Goal: Task Accomplishment & Management: Manage account settings

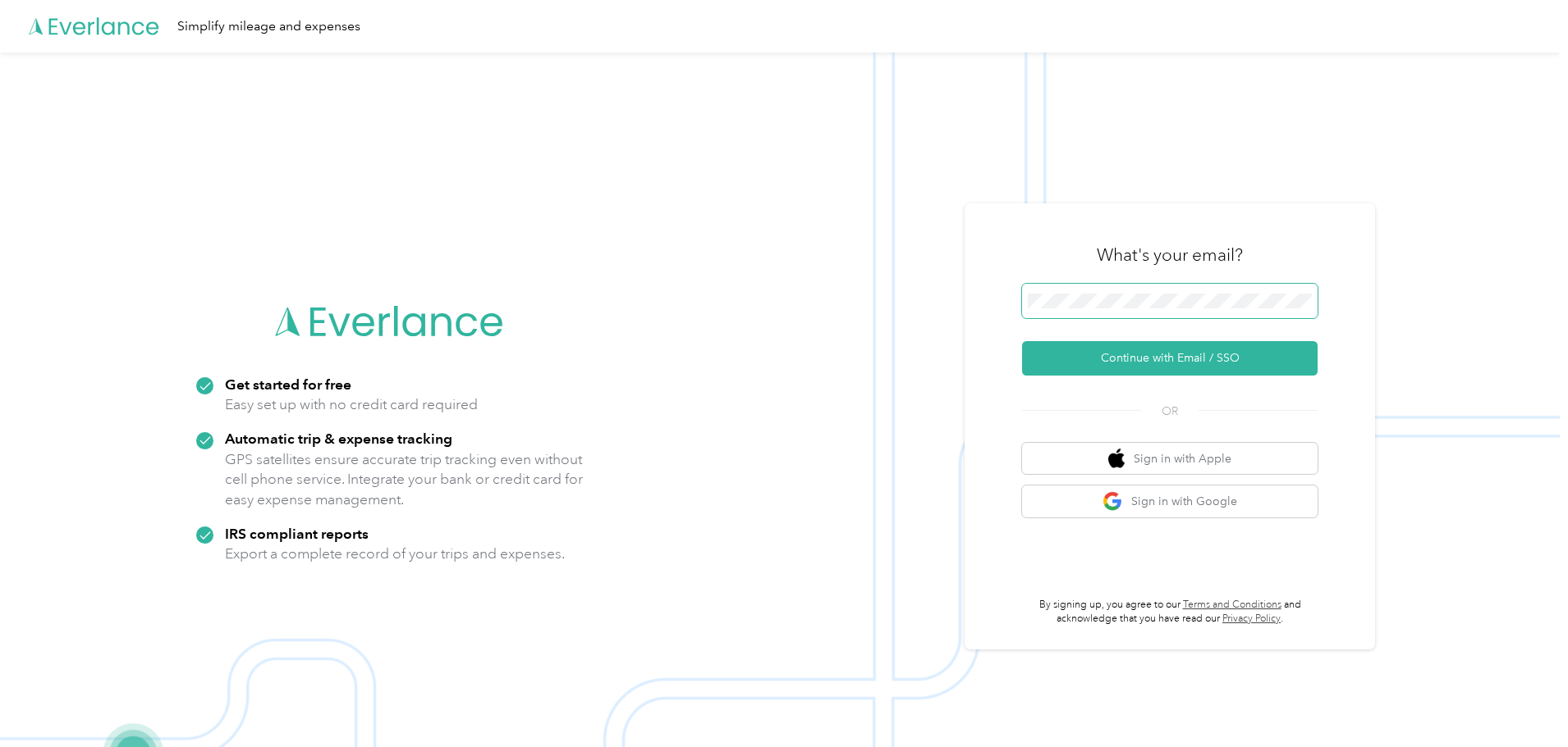
click at [1090, 293] on span at bounding box center [1170, 301] width 295 height 35
click at [1163, 352] on button "Continue with Email / SSO" at bounding box center [1170, 359] width 295 height 35
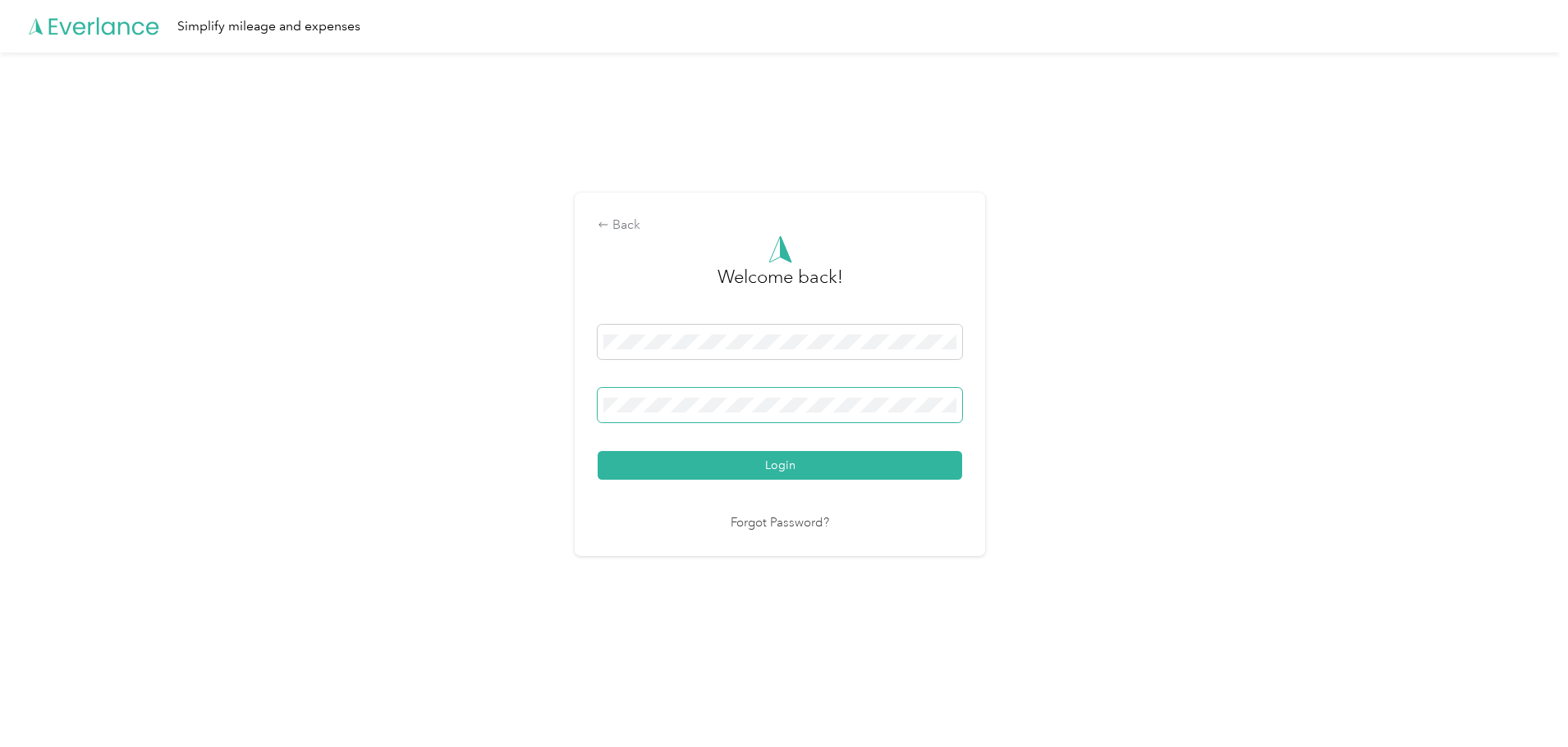
click at [597, 451] on button "Login" at bounding box center [779, 465] width 364 height 29
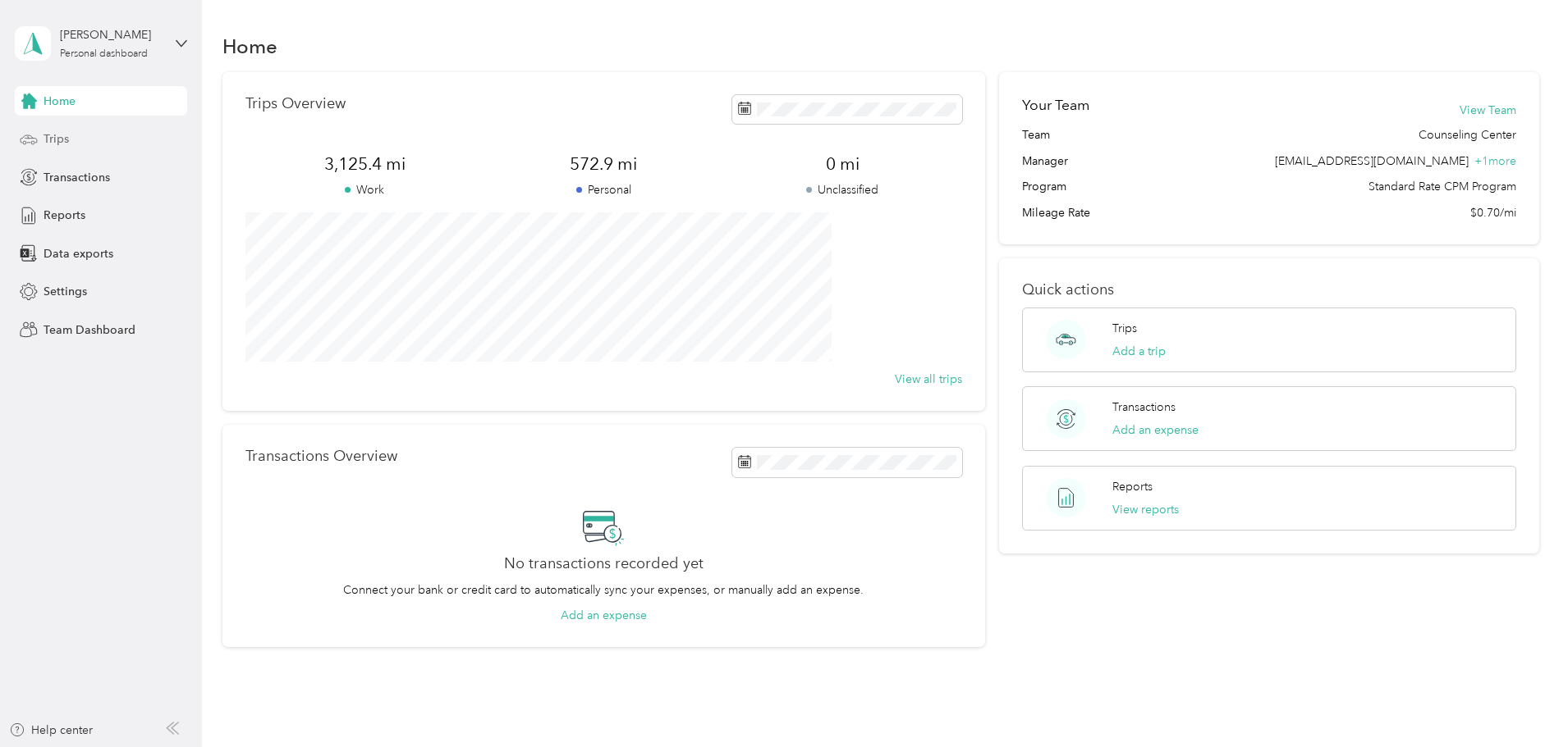
click at [61, 139] on span "Trips" at bounding box center [56, 138] width 26 height 17
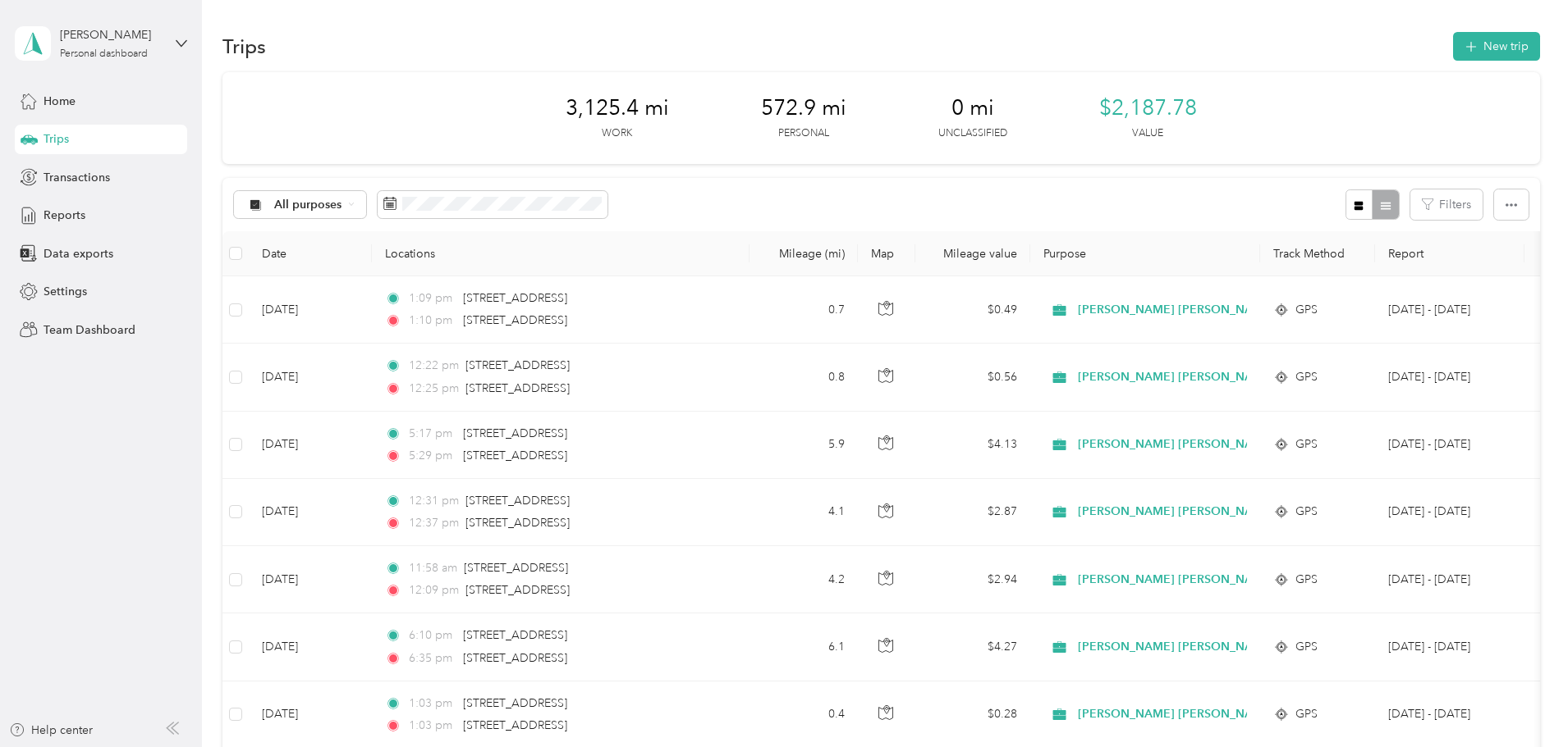
click at [61, 232] on div "Home Trips Transactions Reports Data exports Settings Team Dashboard" at bounding box center [101, 216] width 173 height 259
click at [67, 226] on div "Reports" at bounding box center [101, 216] width 173 height 30
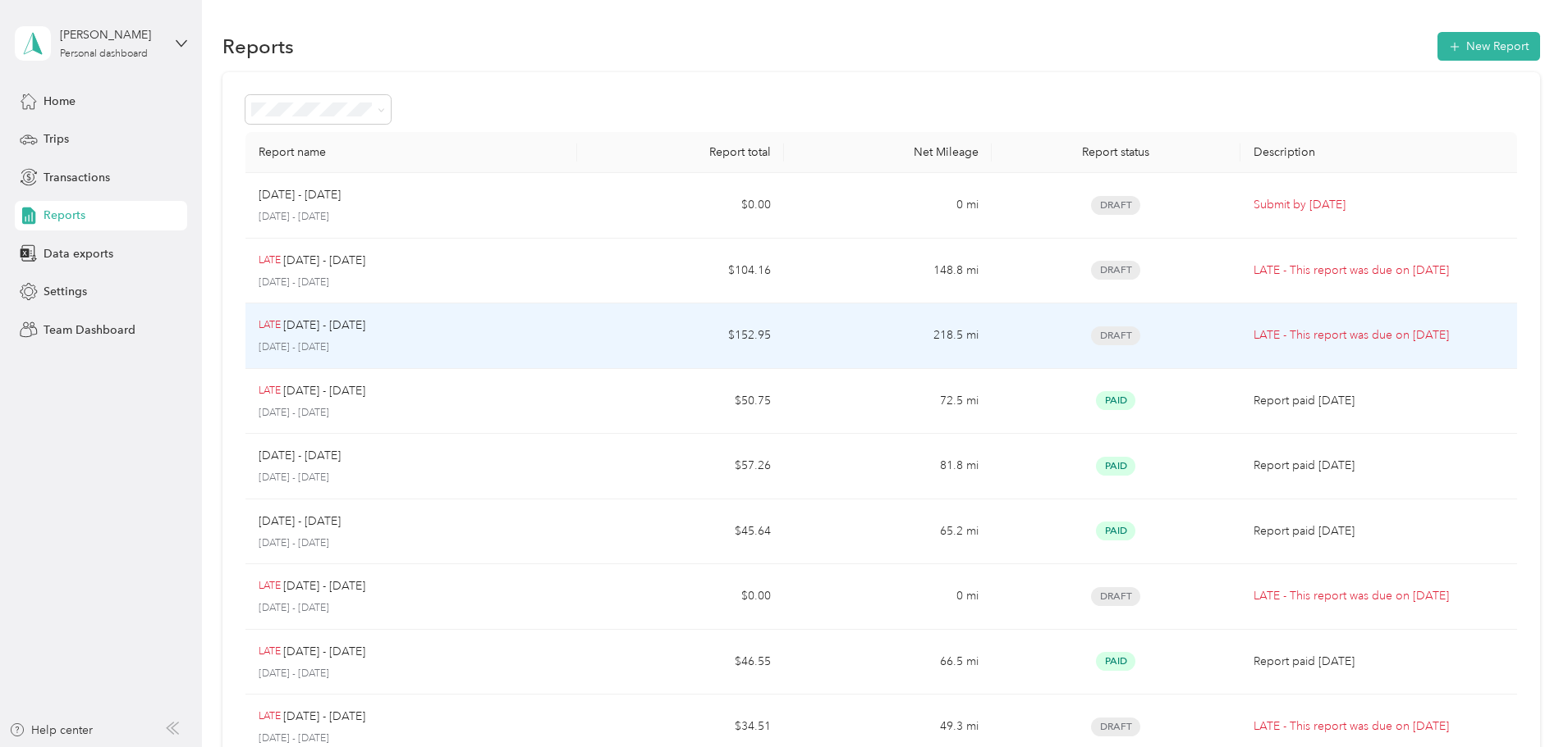
click at [667, 337] on td "$152.95" at bounding box center [680, 336] width 207 height 65
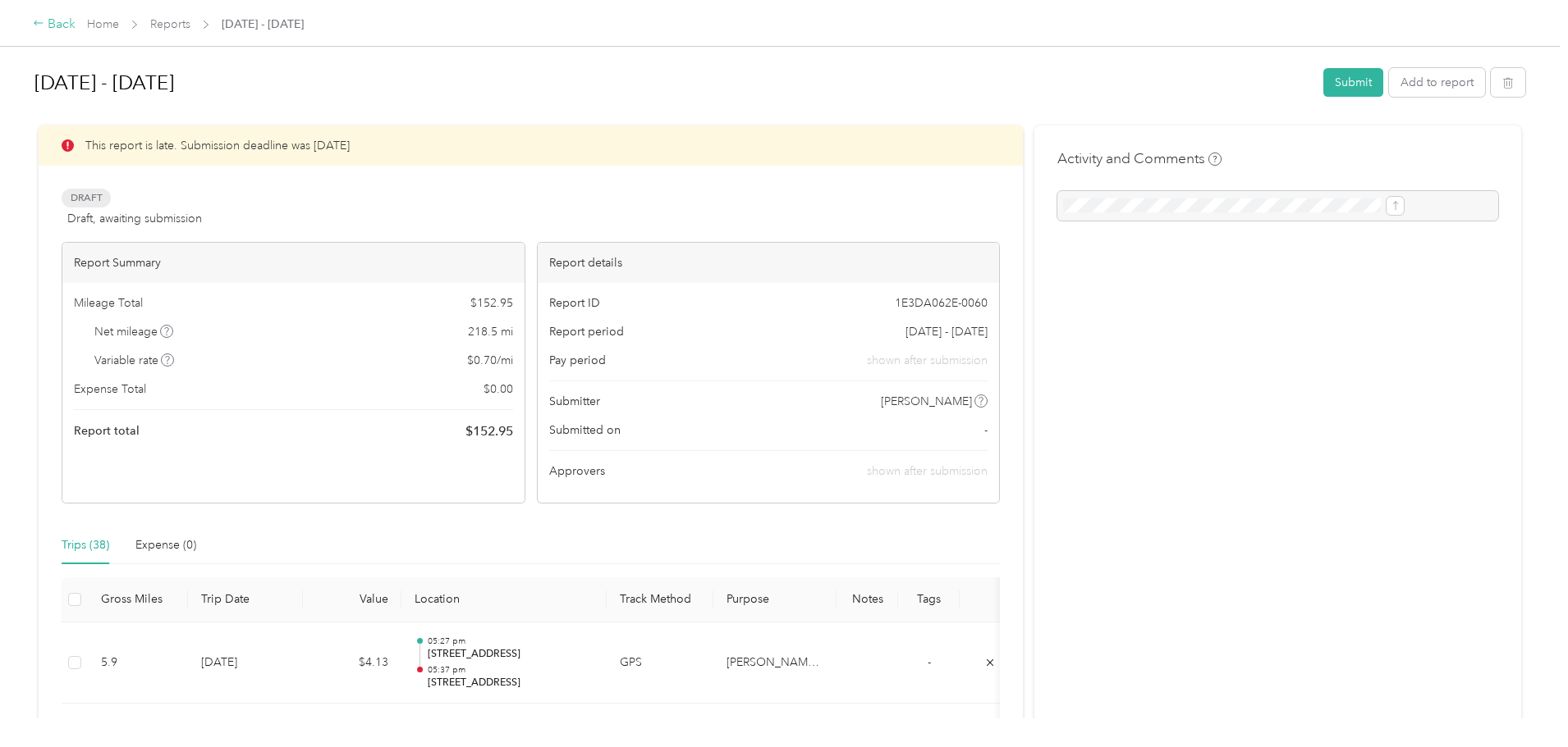
click at [75, 23] on div "Back" at bounding box center [54, 25] width 42 height 20
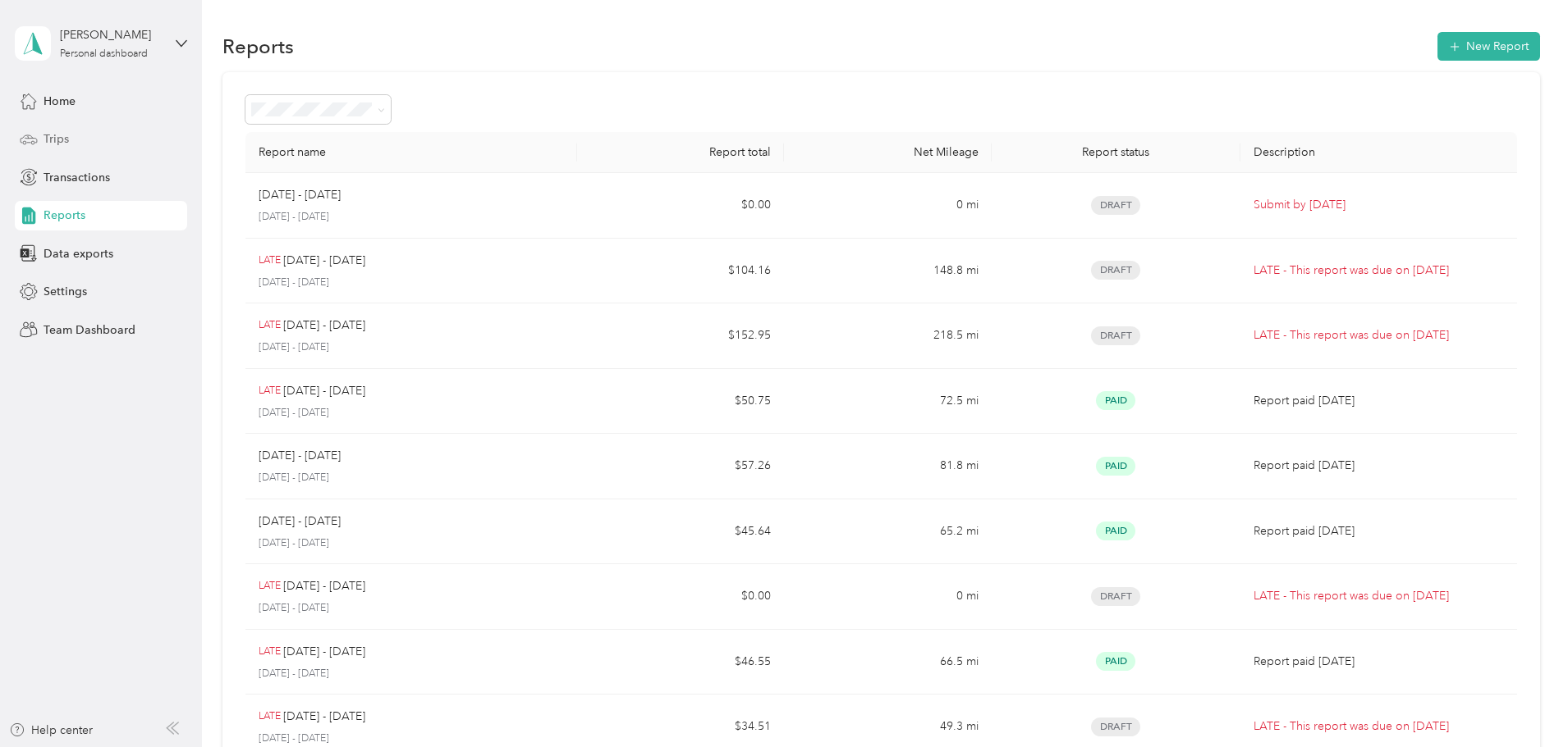
click at [115, 138] on div "Trips" at bounding box center [101, 139] width 173 height 30
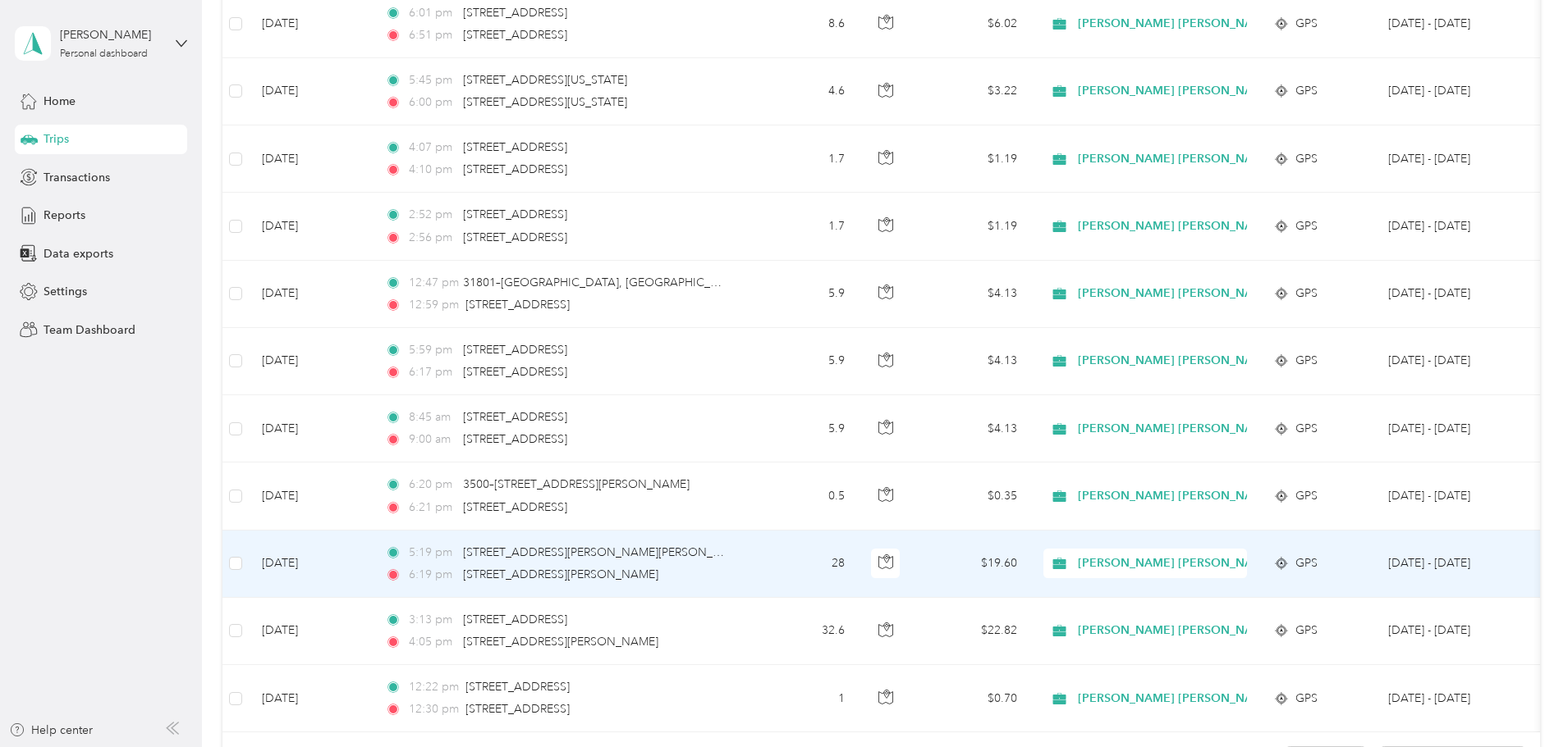
scroll to position [1513, 0]
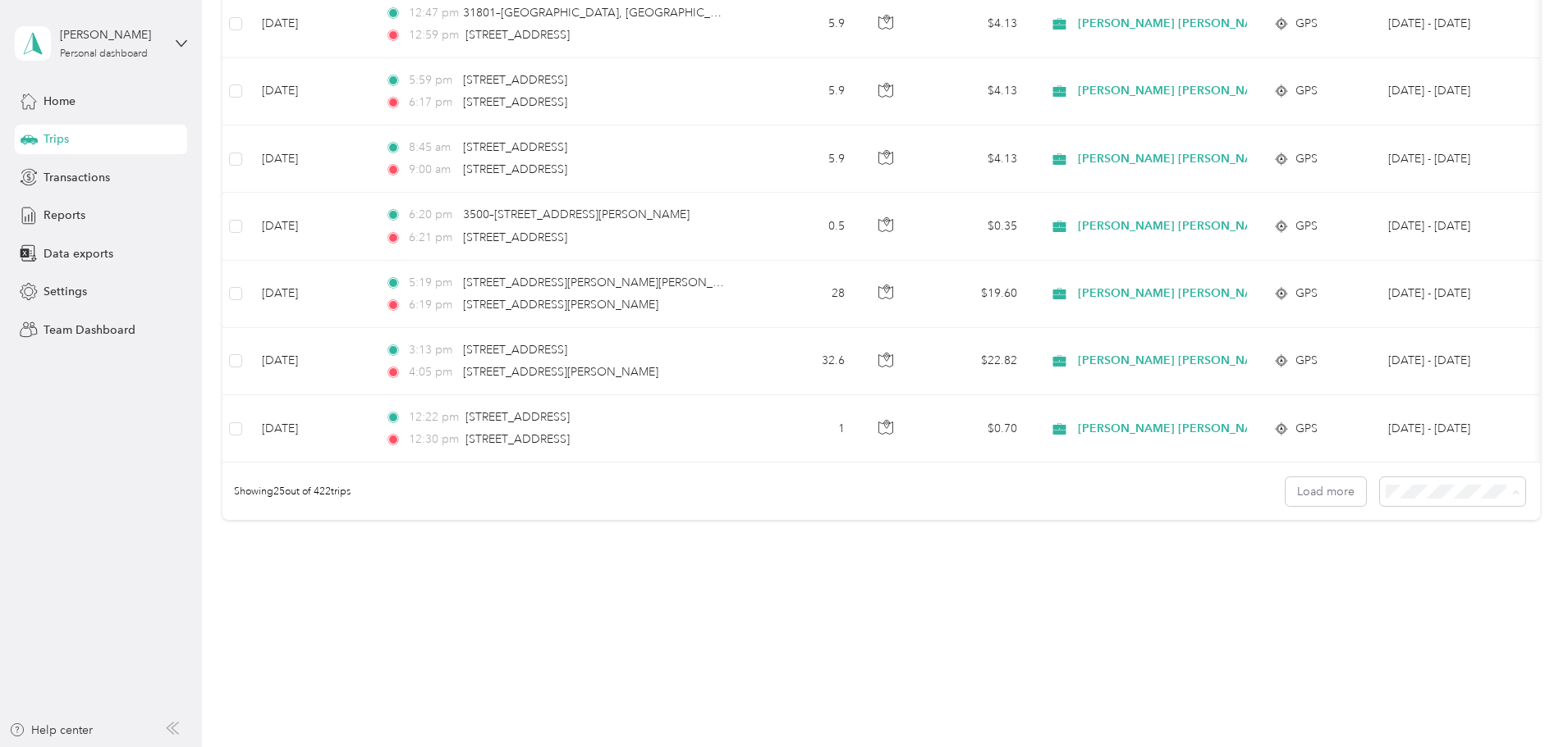
click at [1317, 539] on li "50 per load" at bounding box center [1339, 551] width 145 height 29
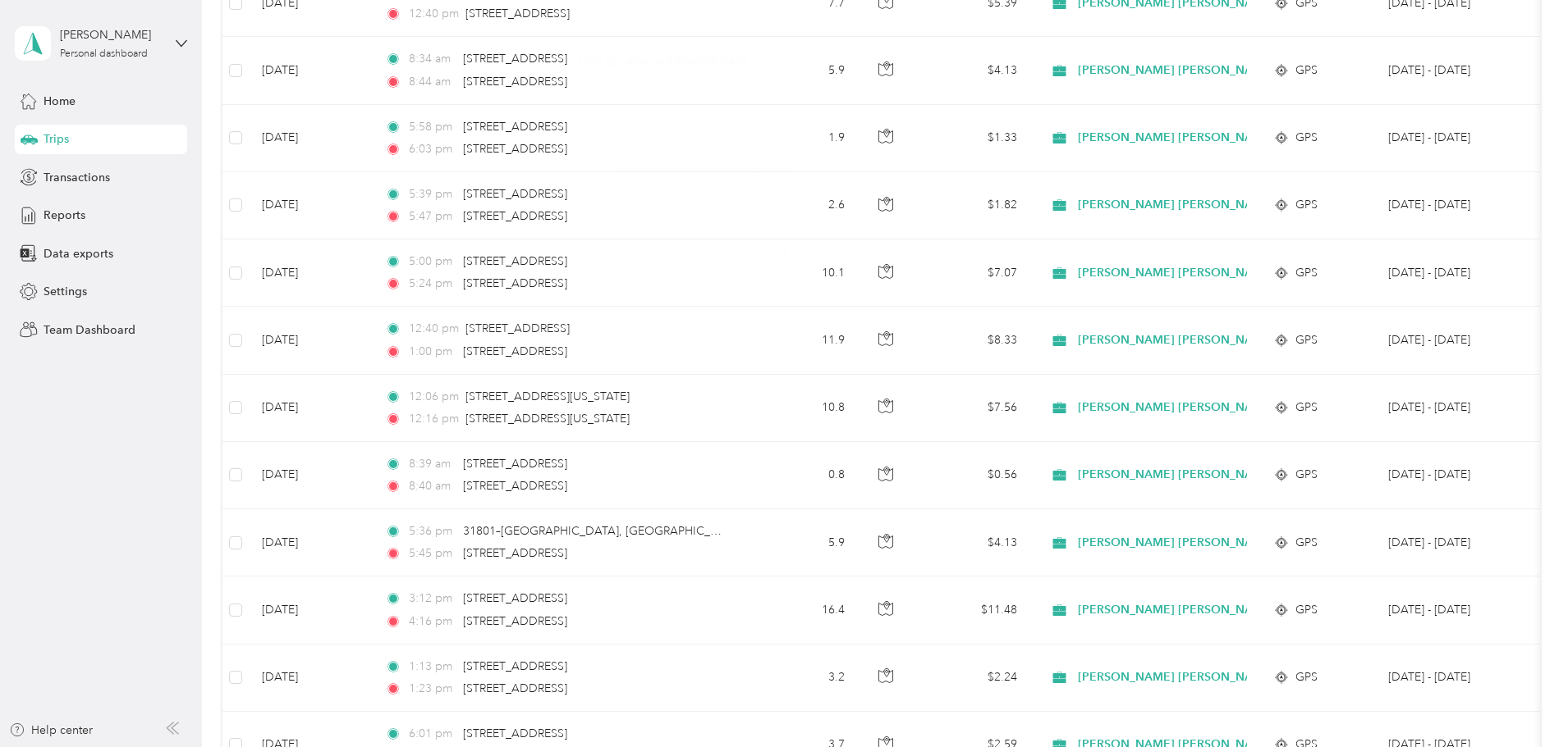
scroll to position [3199, 0]
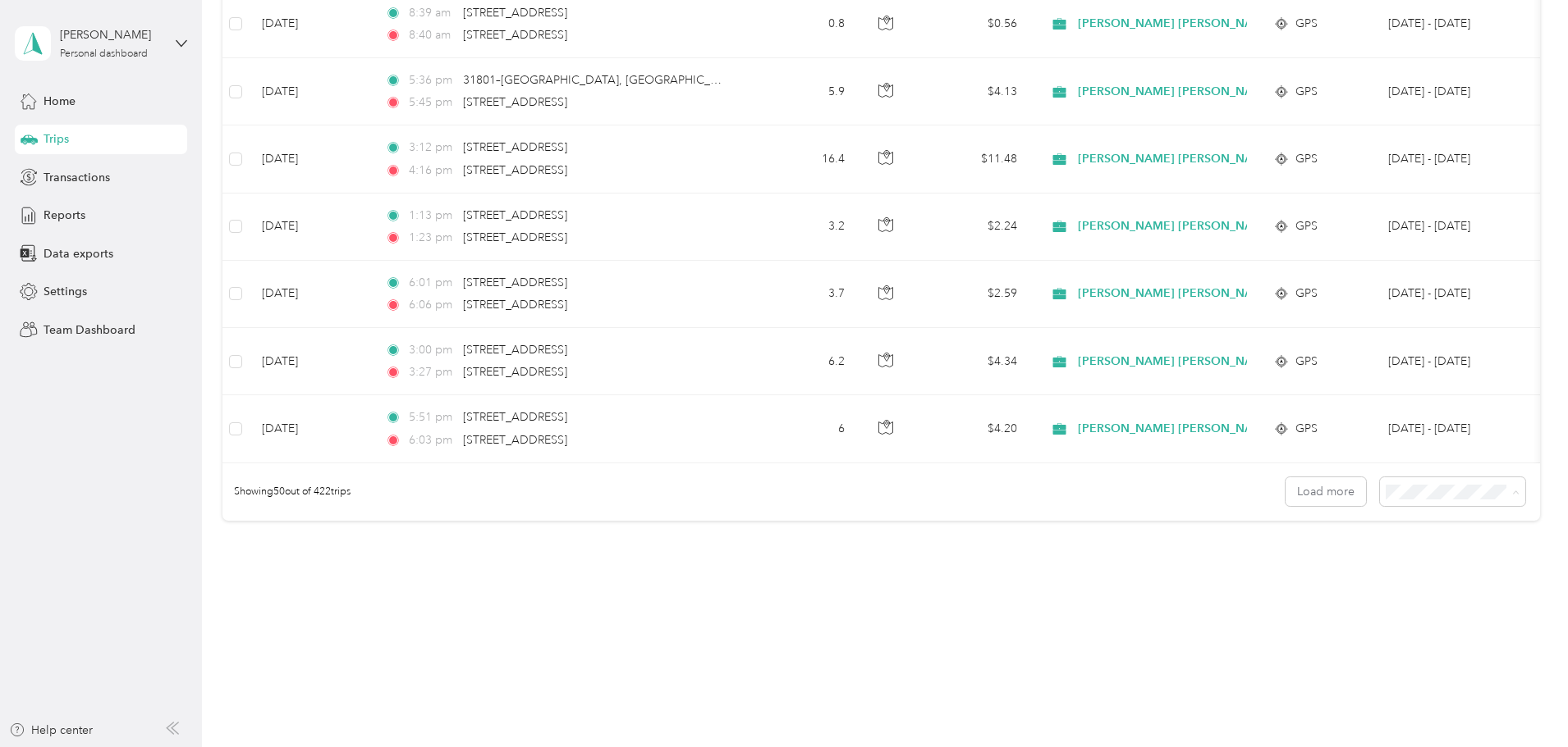
click at [1340, 577] on span "100 per load" at bounding box center [1312, 580] width 67 height 14
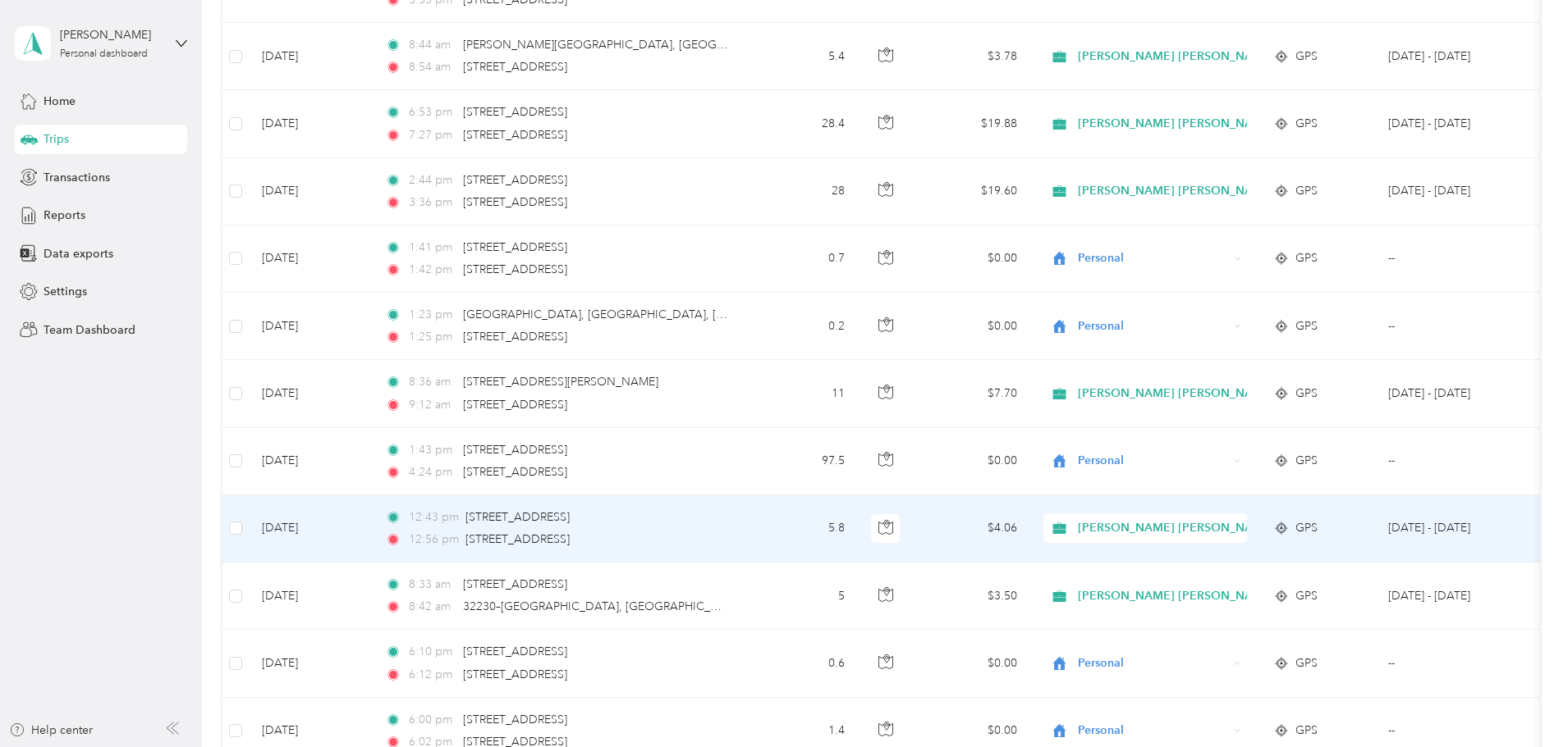
scroll to position [4266, 0]
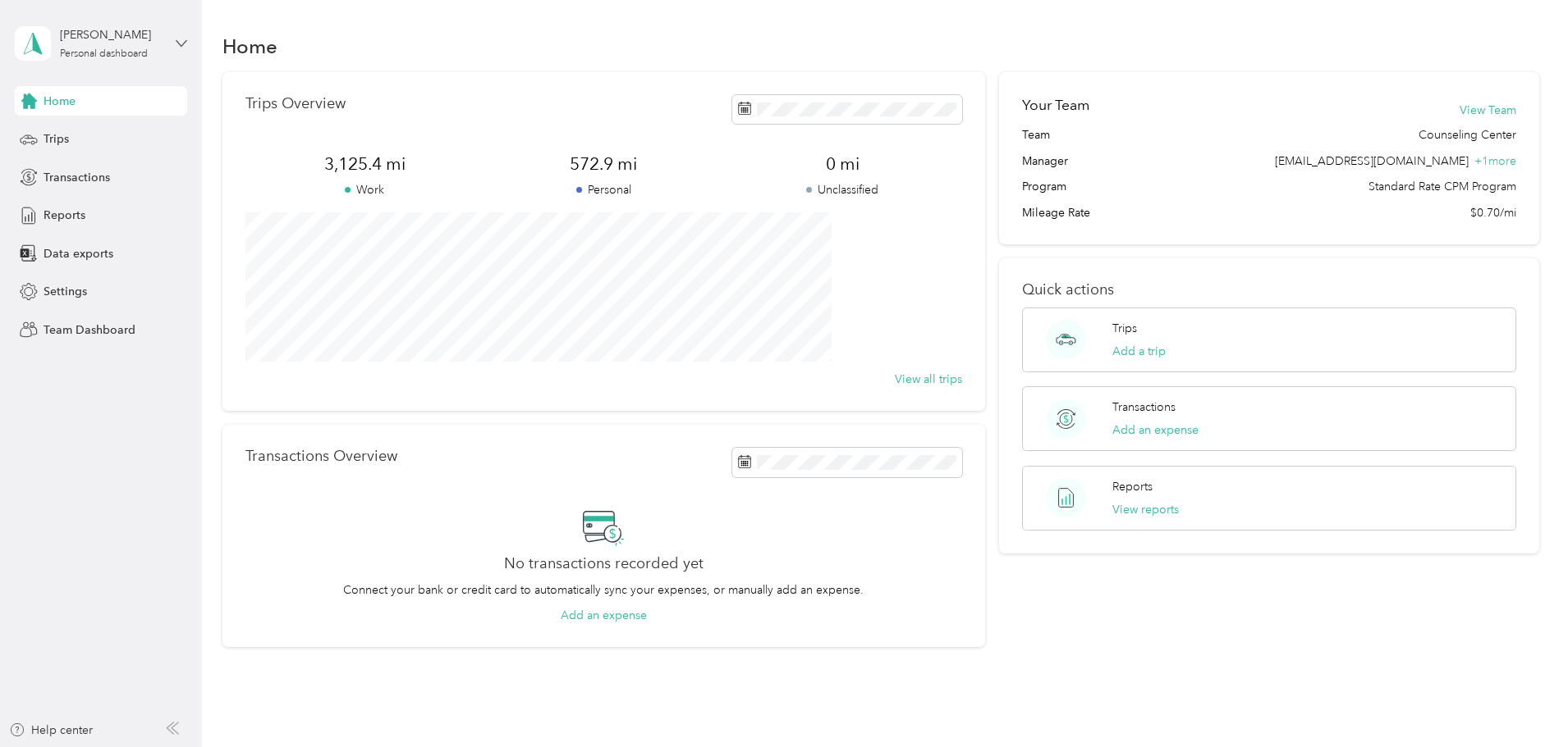
click at [181, 42] on icon at bounding box center [182, 44] width 12 height 12
click at [142, 162] on div "Personal dashboard" at bounding box center [187, 170] width 323 height 29
click at [90, 130] on div "Trips" at bounding box center [101, 139] width 173 height 30
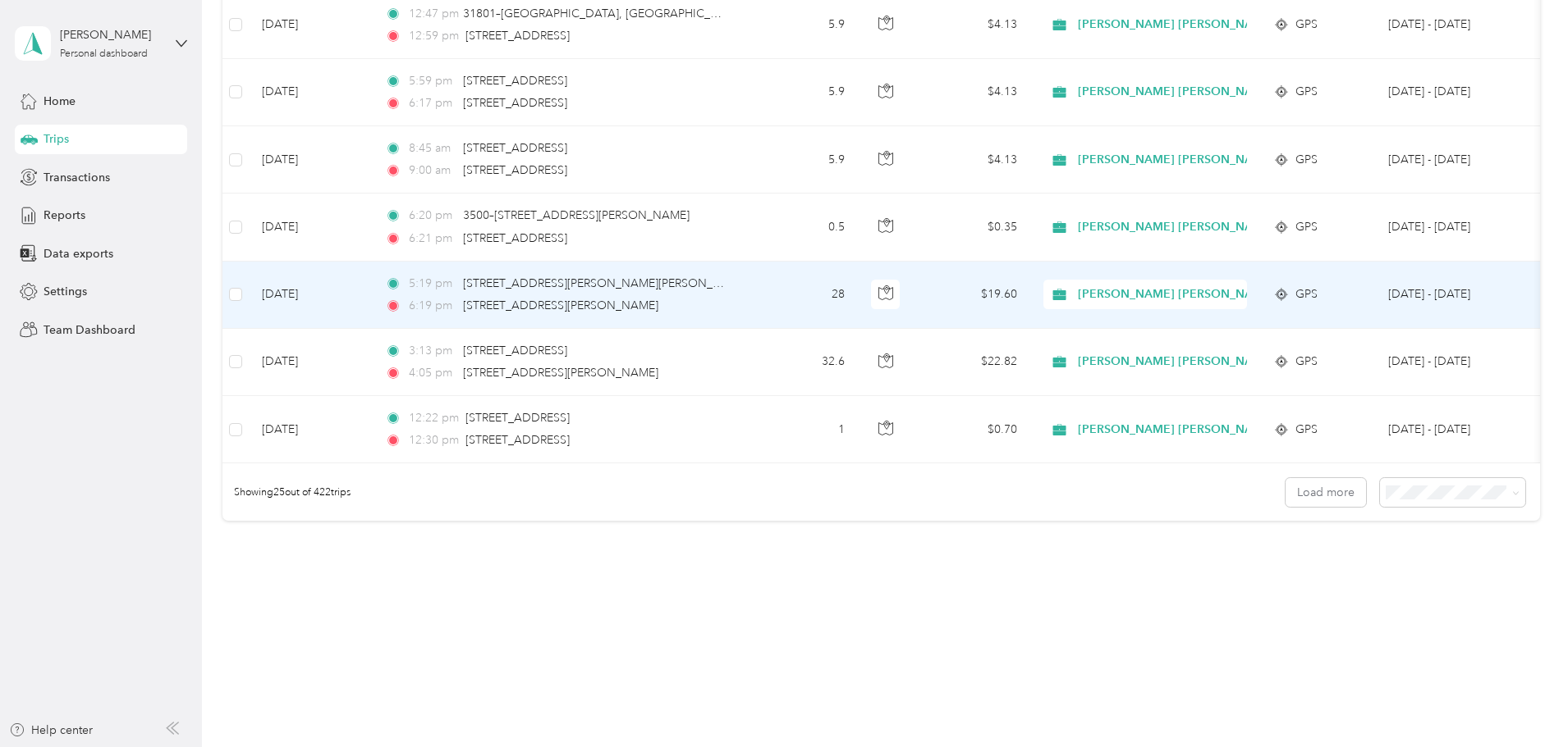
scroll to position [1513, 0]
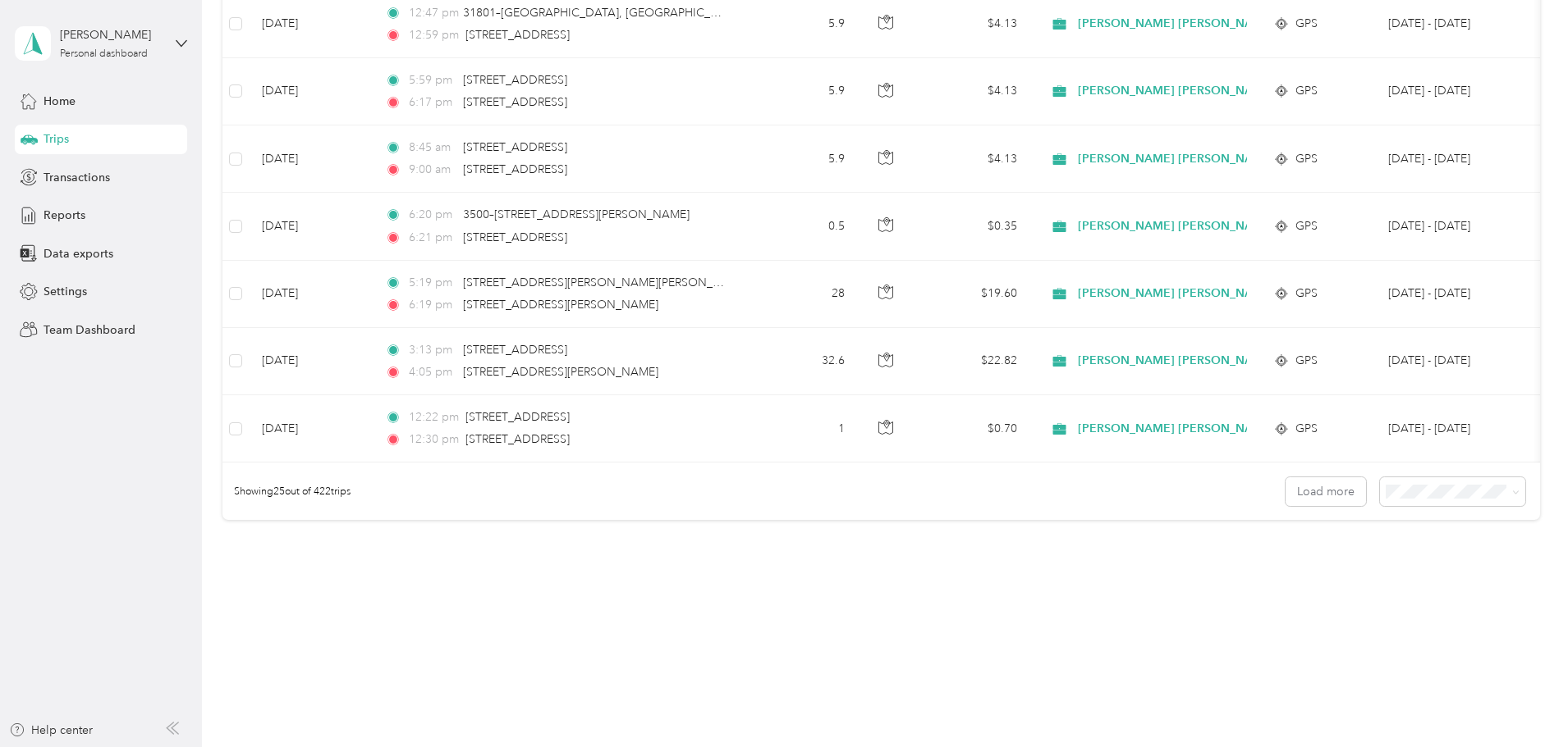
click at [1336, 570] on li "100 per load" at bounding box center [1339, 580] width 145 height 29
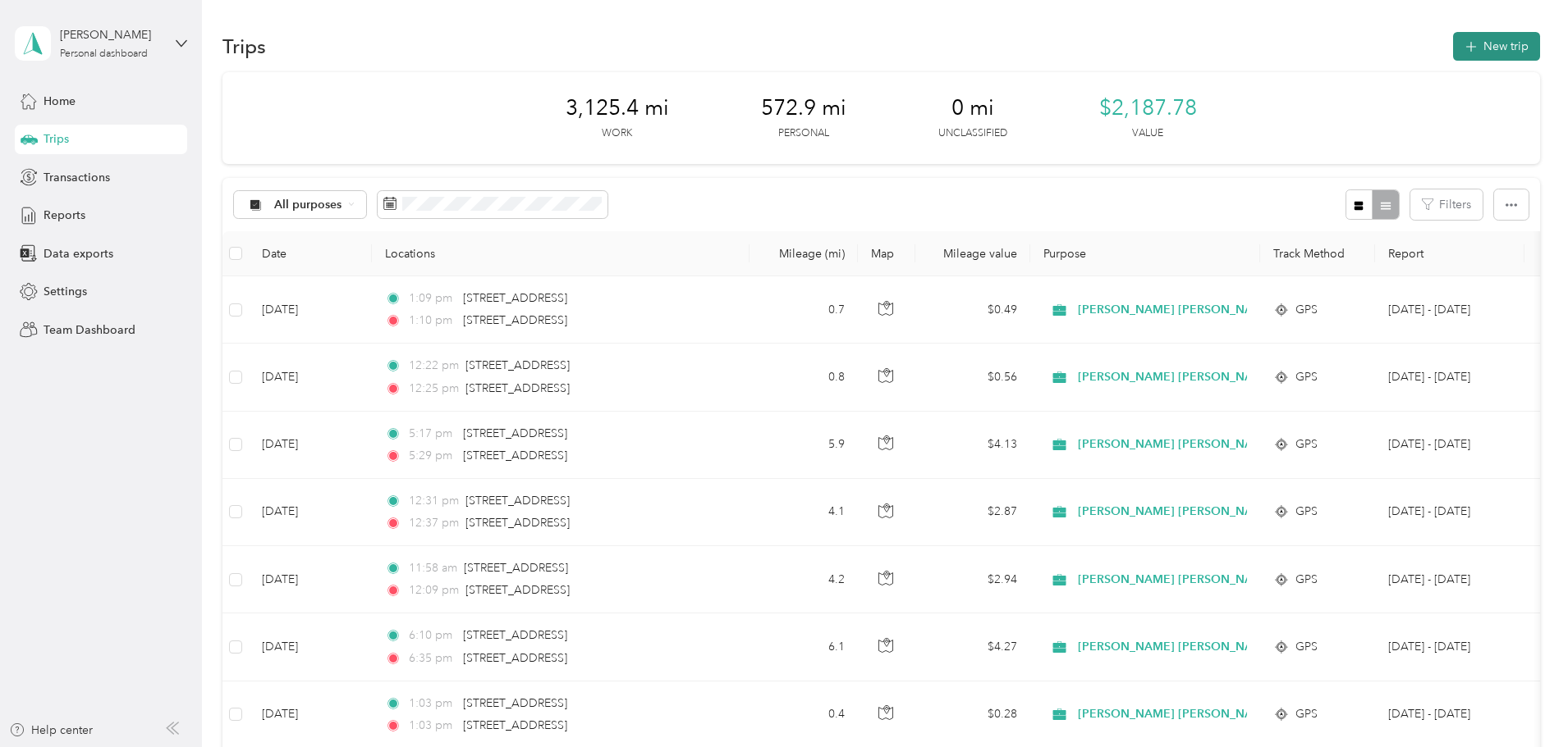
click at [1453, 44] on button "New trip" at bounding box center [1496, 46] width 87 height 29
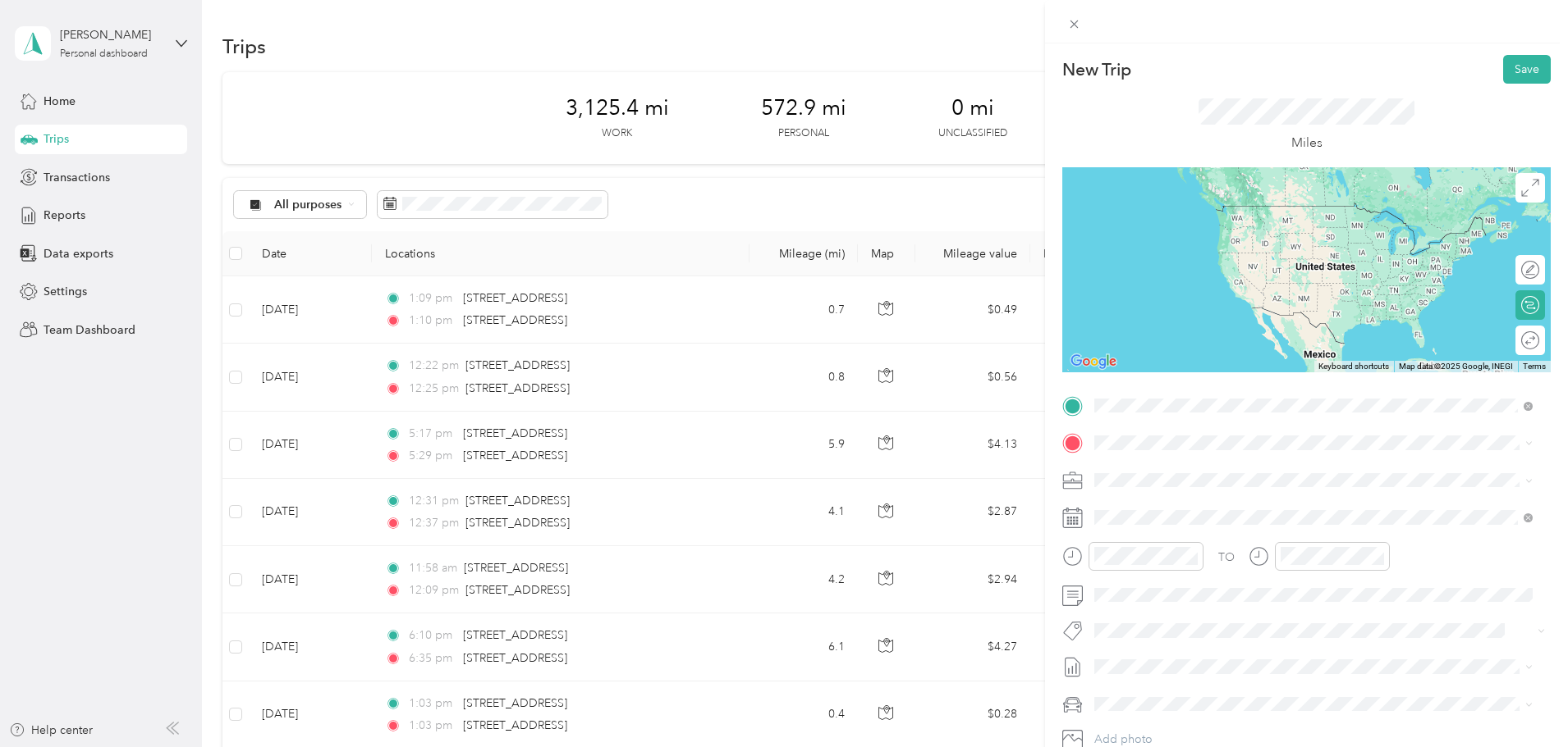
click at [1201, 472] on span "[STREET_ADDRESS][US_STATE]" at bounding box center [1208, 465] width 164 height 15
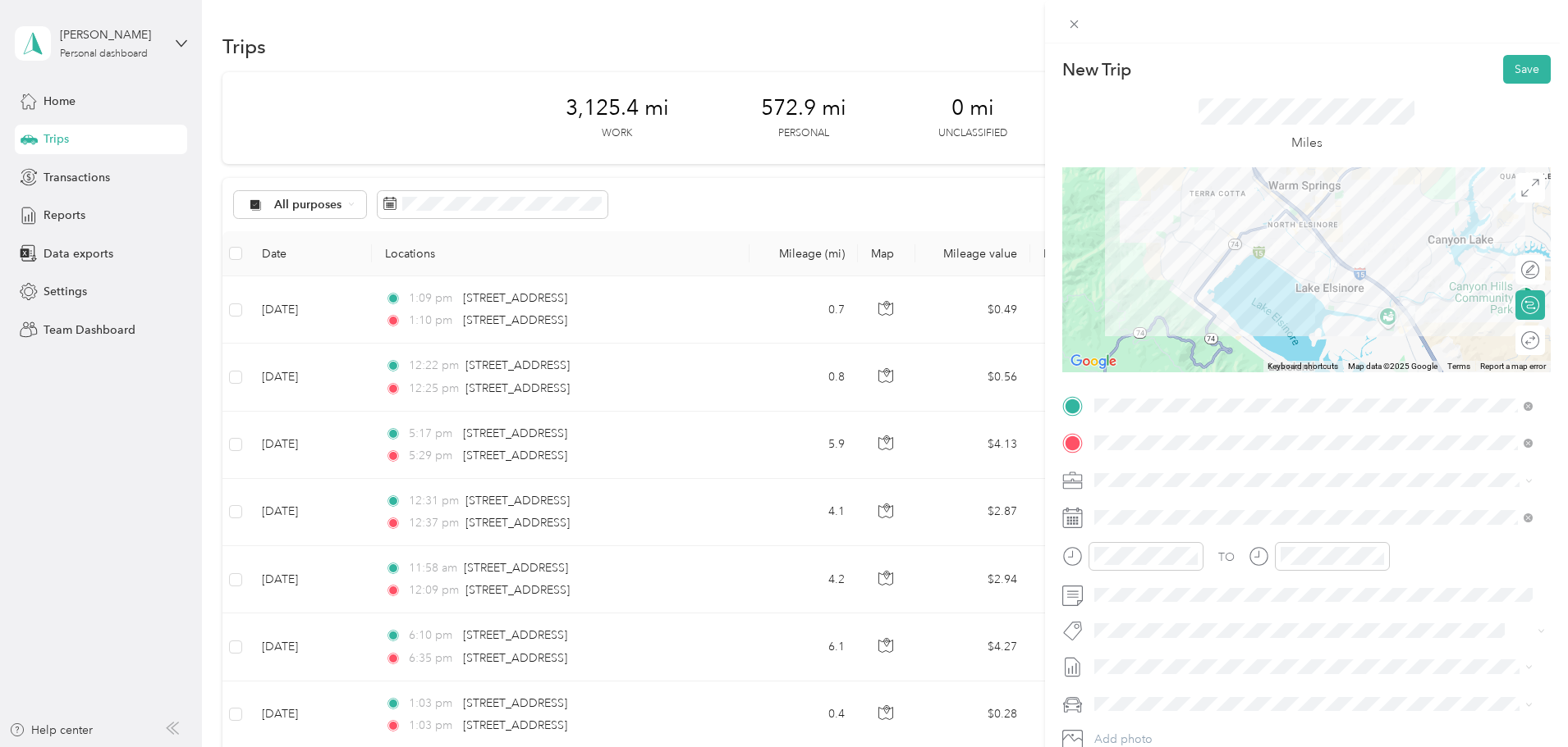
click at [1159, 118] on div "Miles" at bounding box center [1306, 125] width 489 height 84
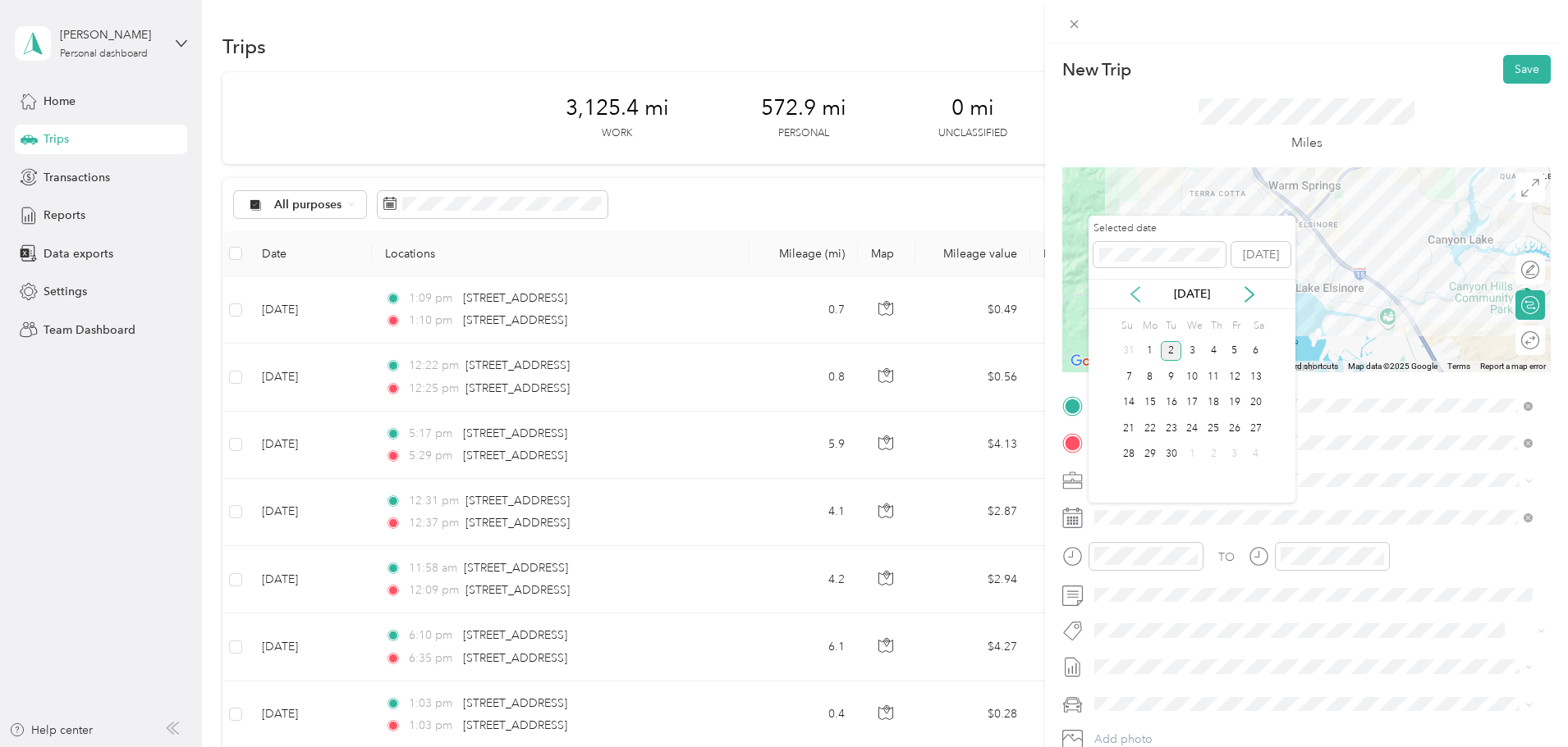
click at [1135, 299] on icon at bounding box center [1135, 294] width 17 height 17
click at [1144, 376] on div "4" at bounding box center [1150, 376] width 22 height 21
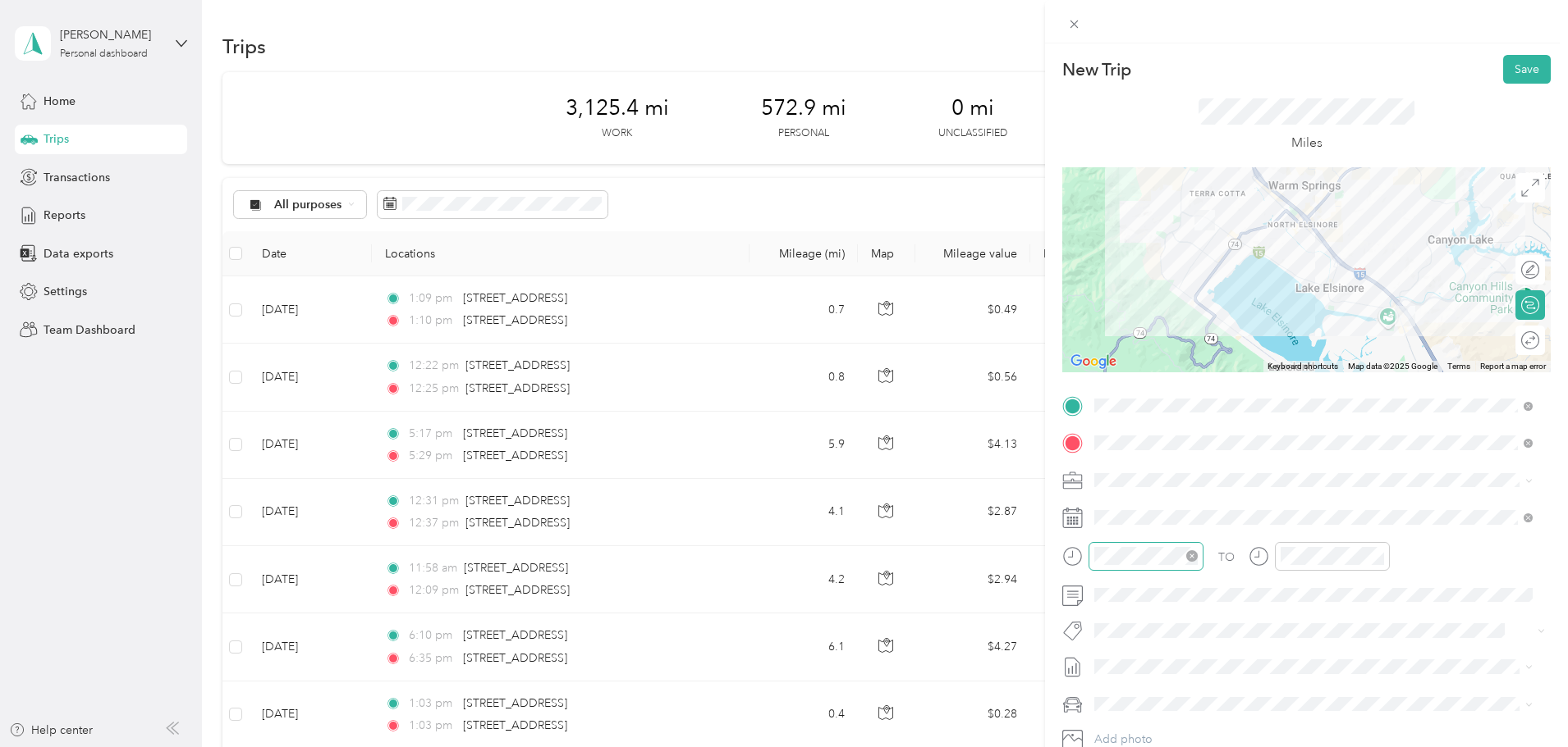
click at [1201, 565] on div at bounding box center [1146, 556] width 115 height 29
click at [1110, 445] on div "07" at bounding box center [1111, 452] width 39 height 23
click at [1157, 468] on div "30" at bounding box center [1157, 465] width 39 height 23
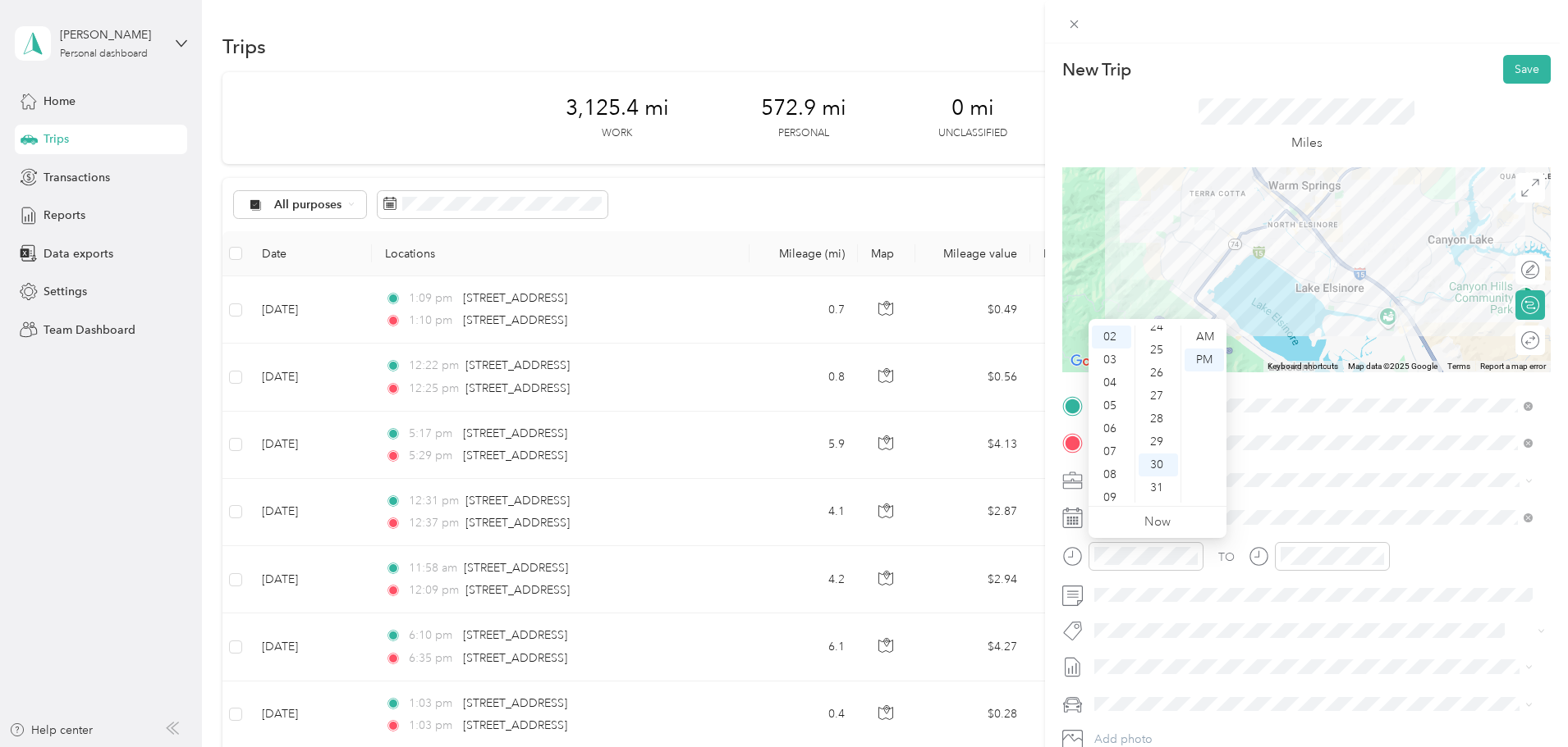
scroll to position [689, 0]
click at [1113, 453] on div "07" at bounding box center [1111, 452] width 39 height 23
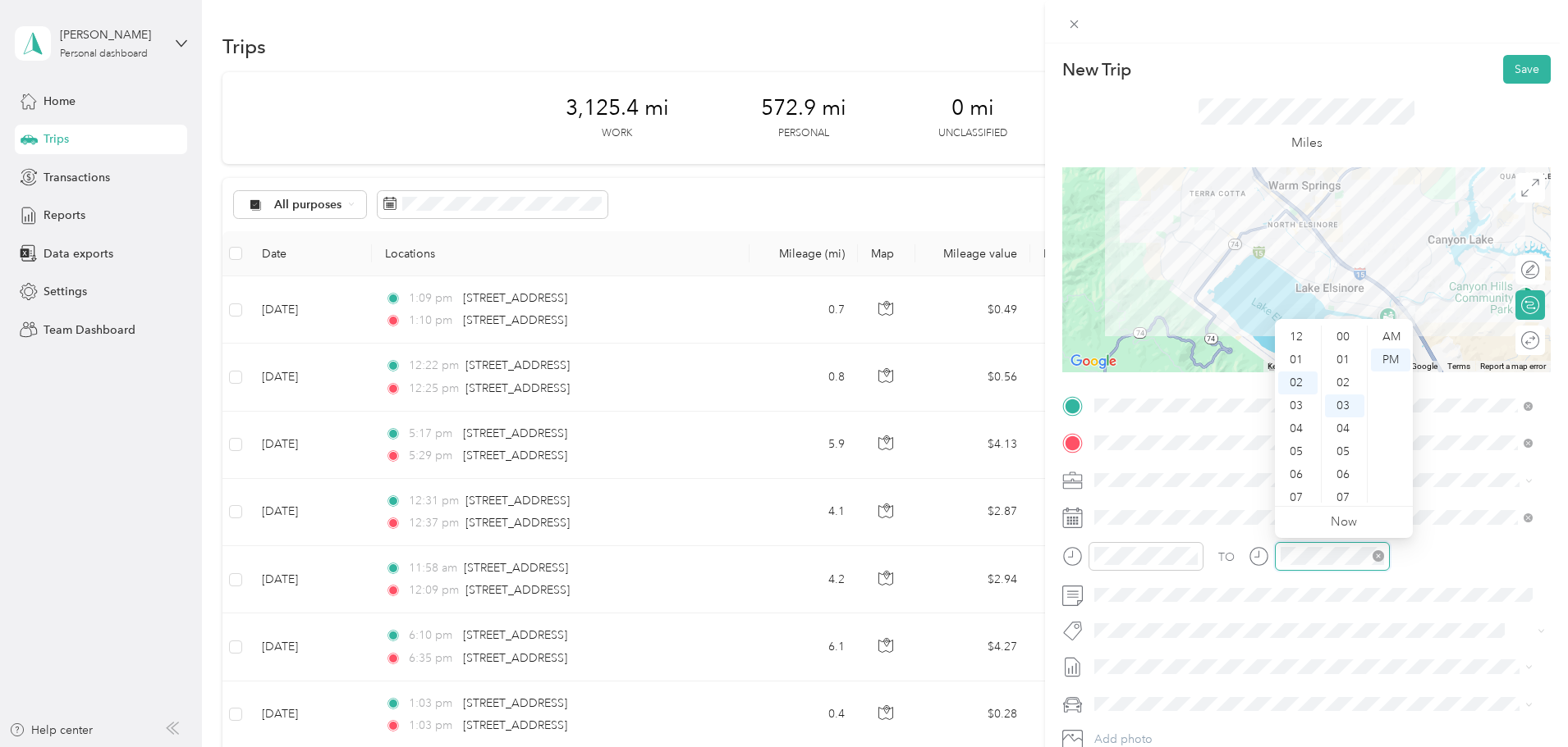
scroll to position [69, 0]
click at [1284, 450] on div "07" at bounding box center [1298, 452] width 39 height 23
click at [1340, 401] on div "45" at bounding box center [1344, 400] width 39 height 23
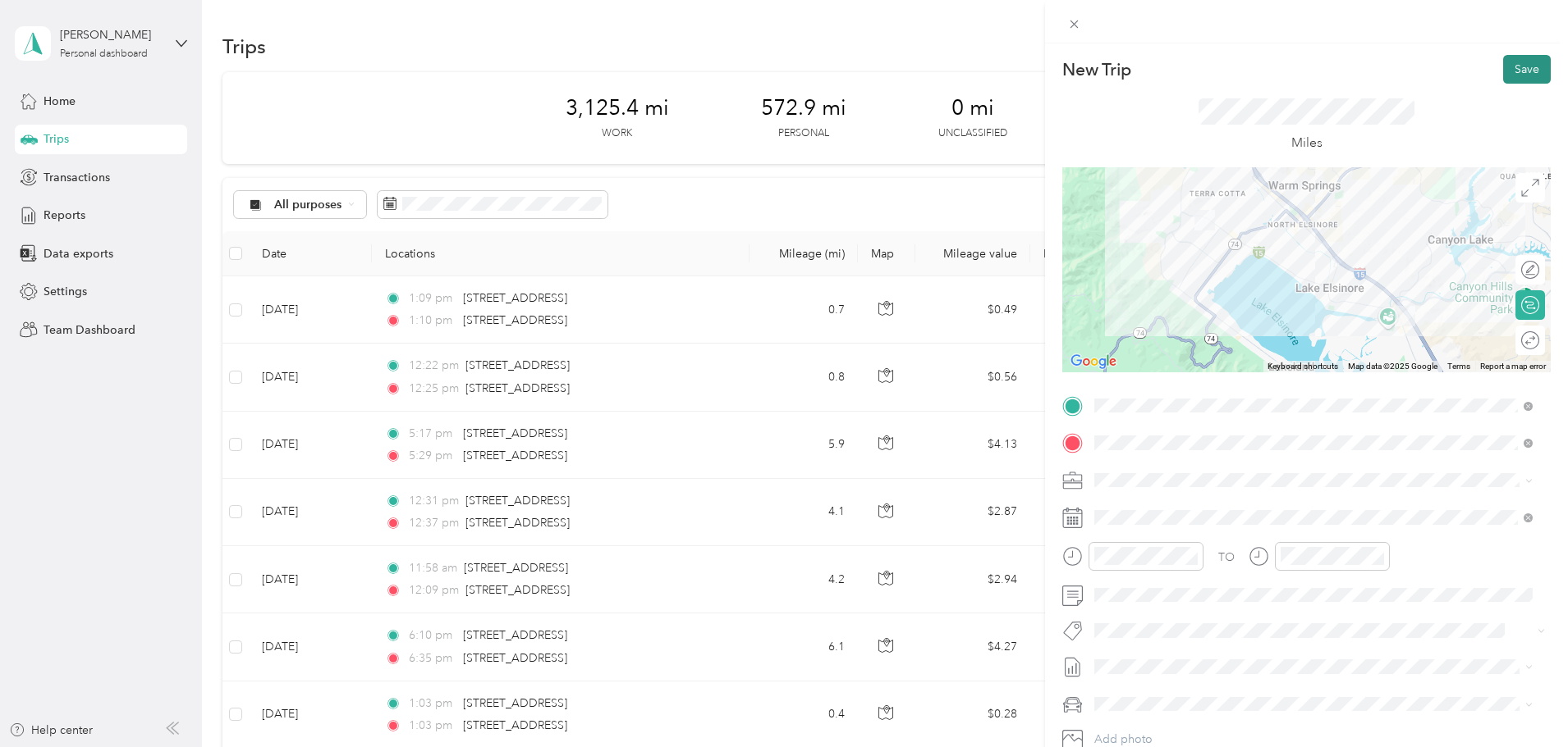
click at [1515, 70] on button "Save" at bounding box center [1527, 69] width 47 height 29
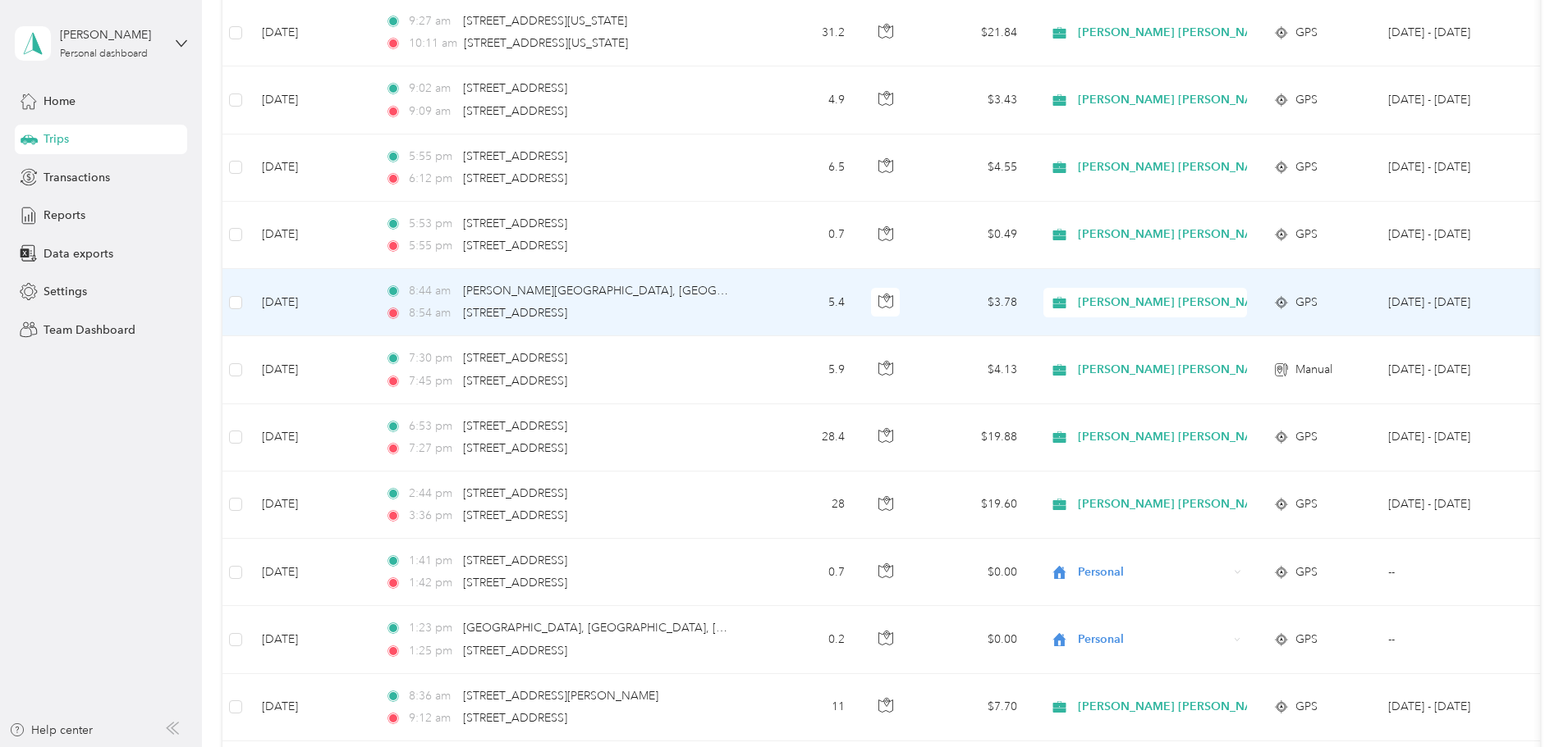
scroll to position [4019, 0]
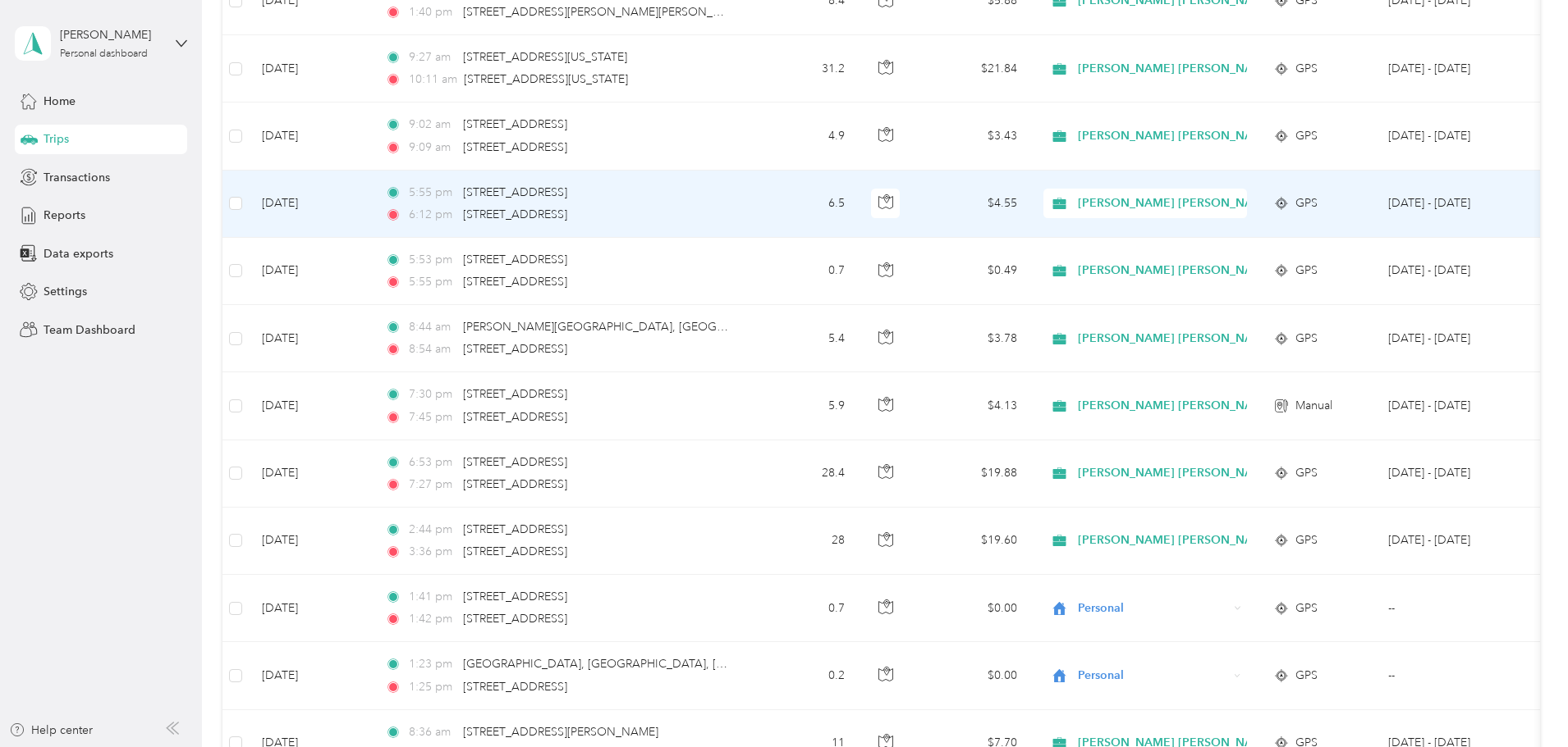
click at [858, 209] on td "6.5" at bounding box center [803, 204] width 109 height 67
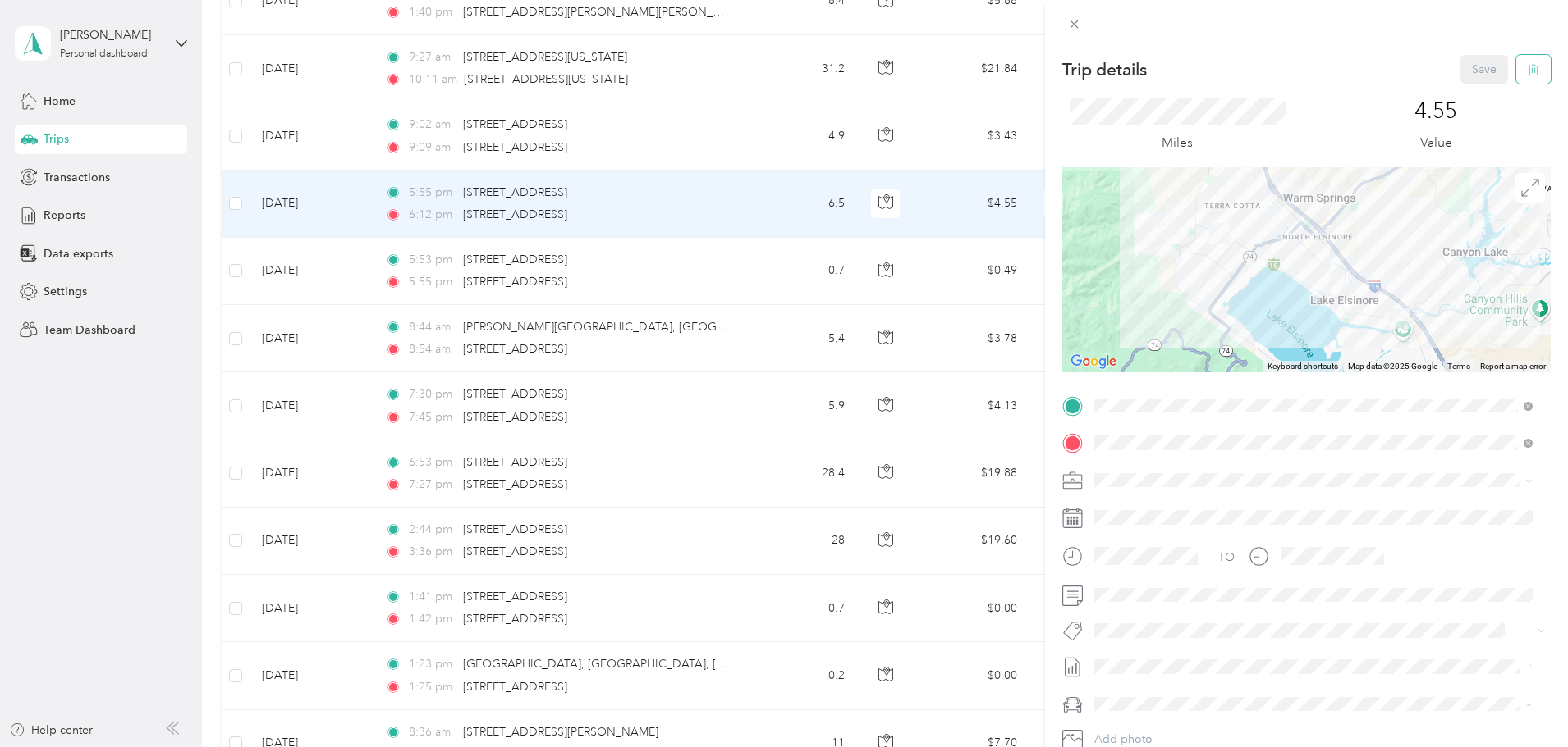
click at [1527, 72] on icon "button" at bounding box center [1533, 70] width 12 height 12
click at [1473, 85] on button "Yes" at bounding box center [1473, 90] width 32 height 27
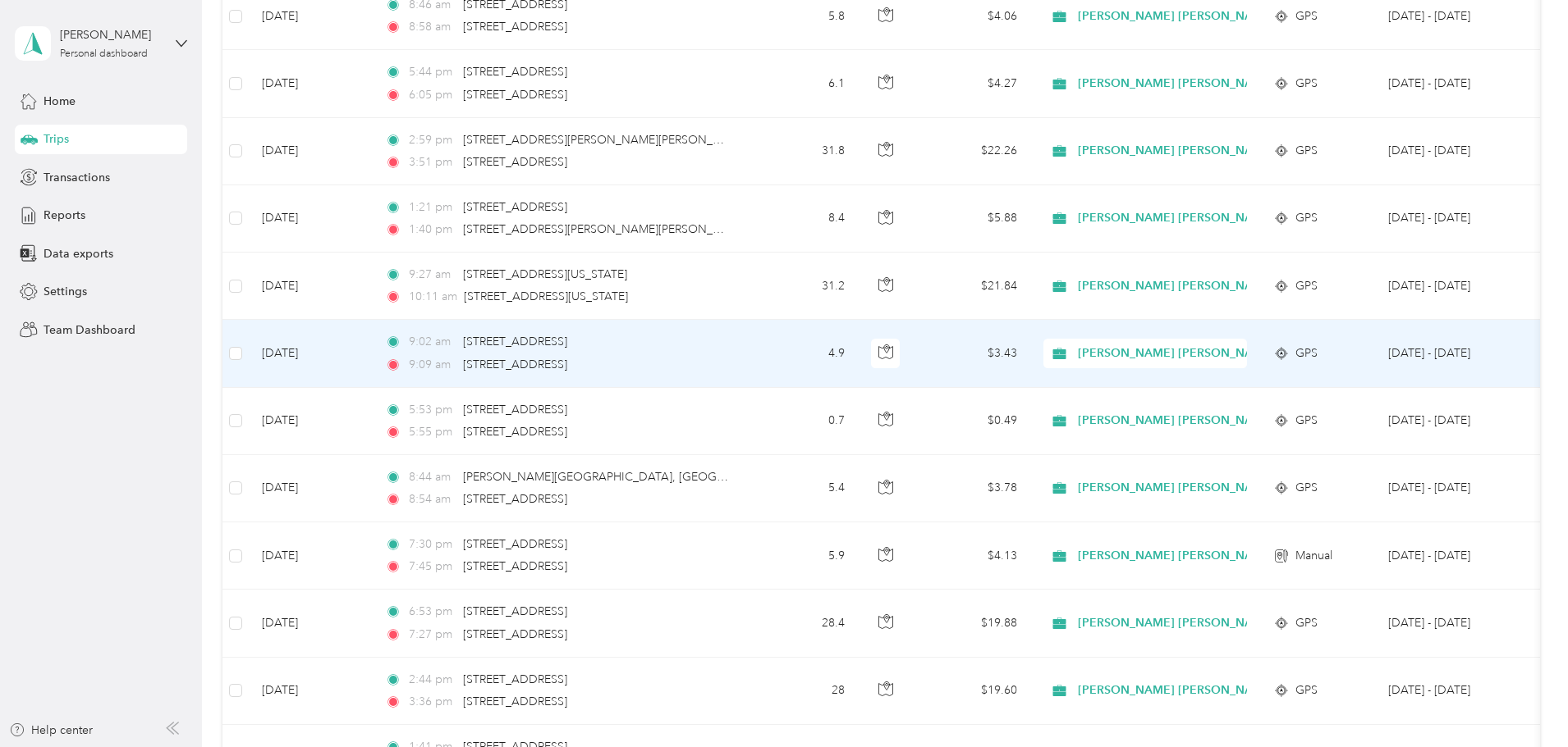
scroll to position [3773, 0]
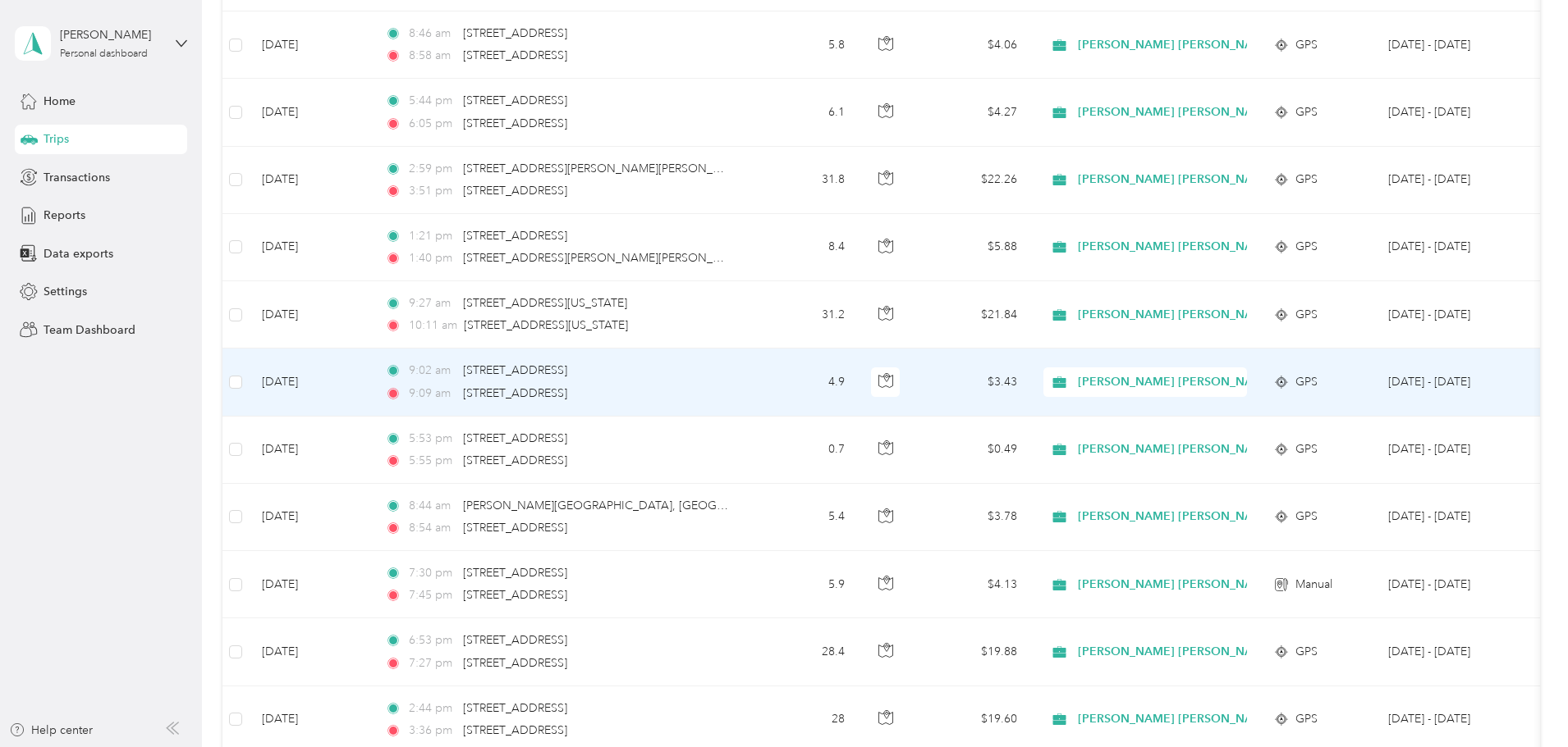
click at [858, 390] on td "4.9" at bounding box center [803, 382] width 109 height 67
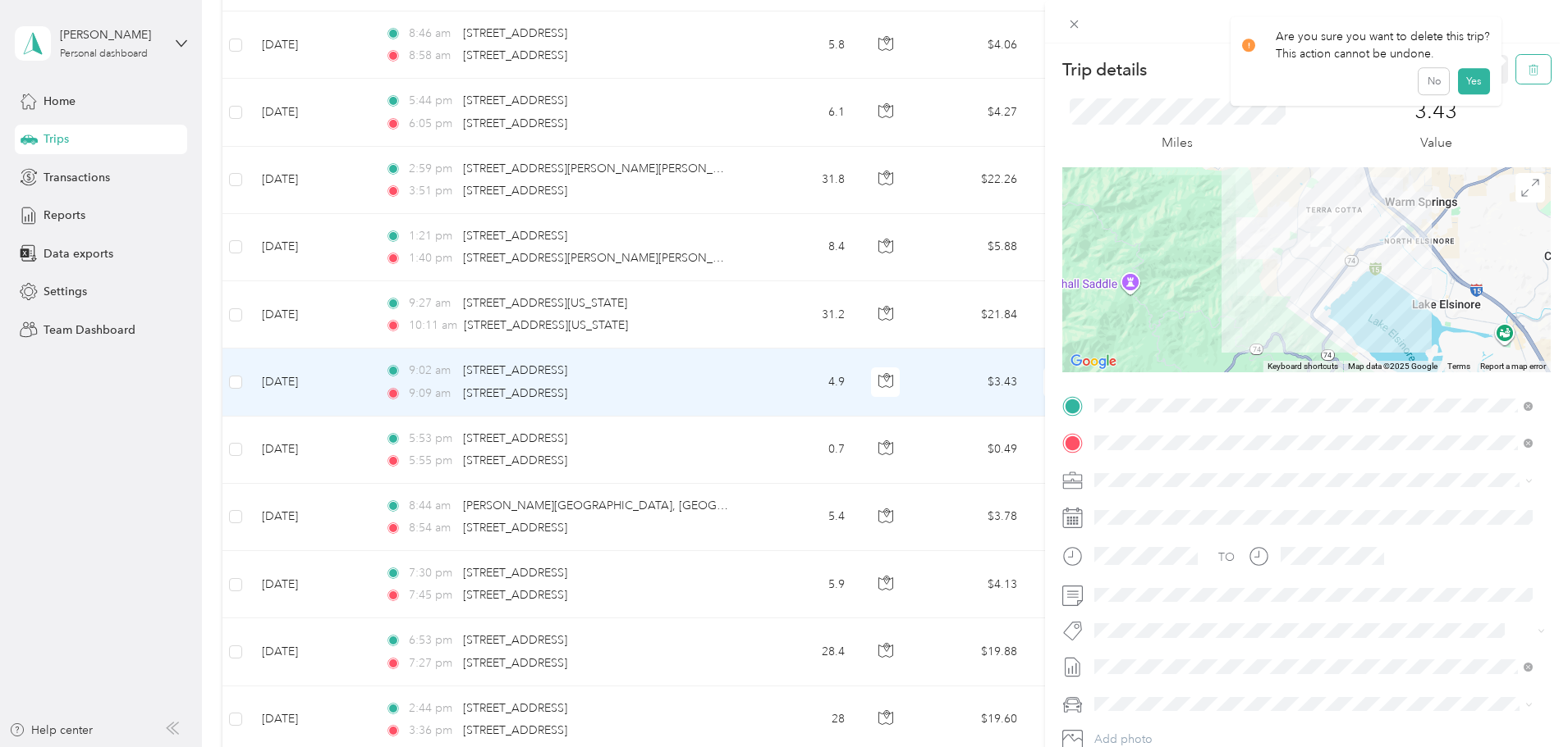
click at [1522, 77] on button "button" at bounding box center [1533, 69] width 35 height 29
click at [1457, 92] on button "Yes" at bounding box center [1473, 90] width 32 height 27
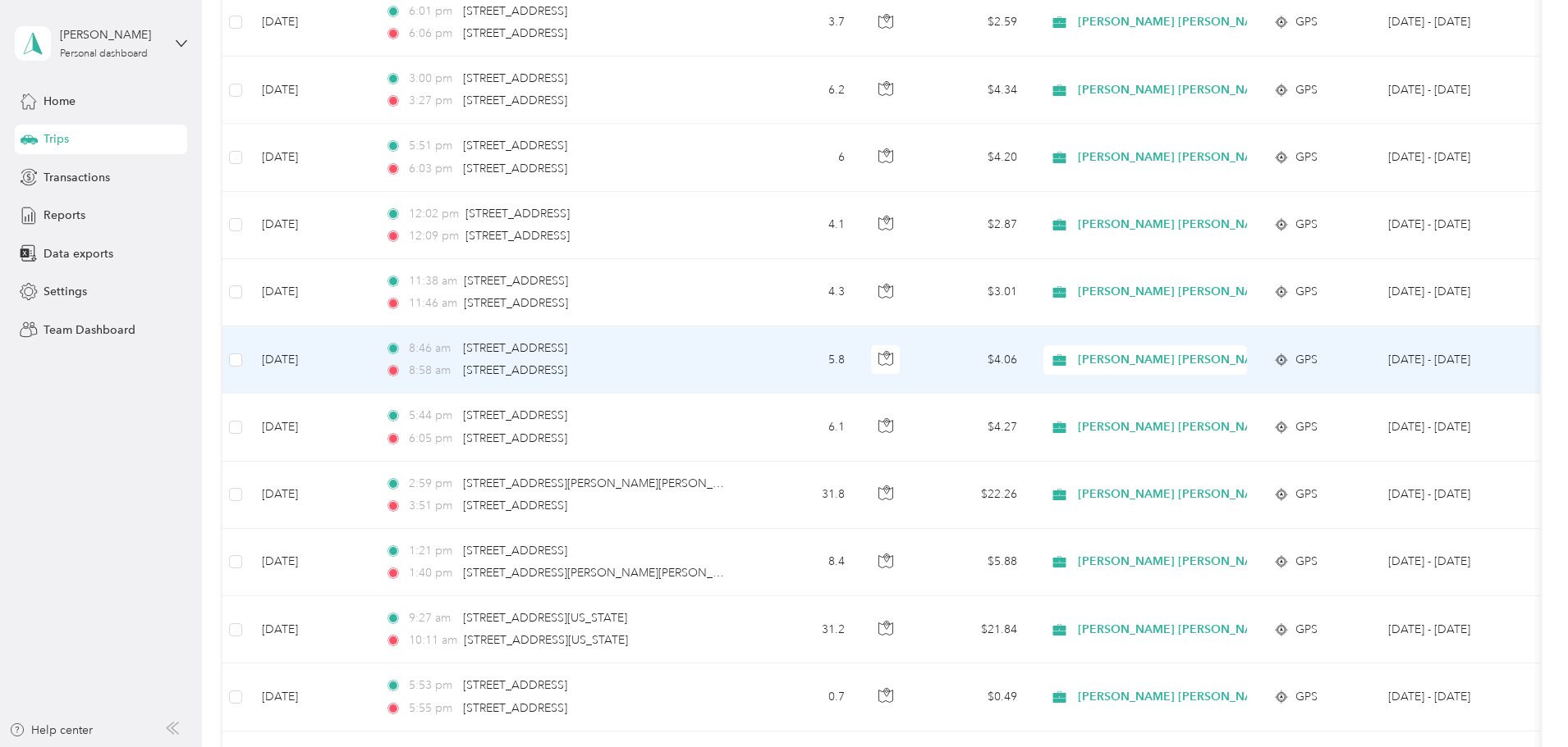
scroll to position [3446, 0]
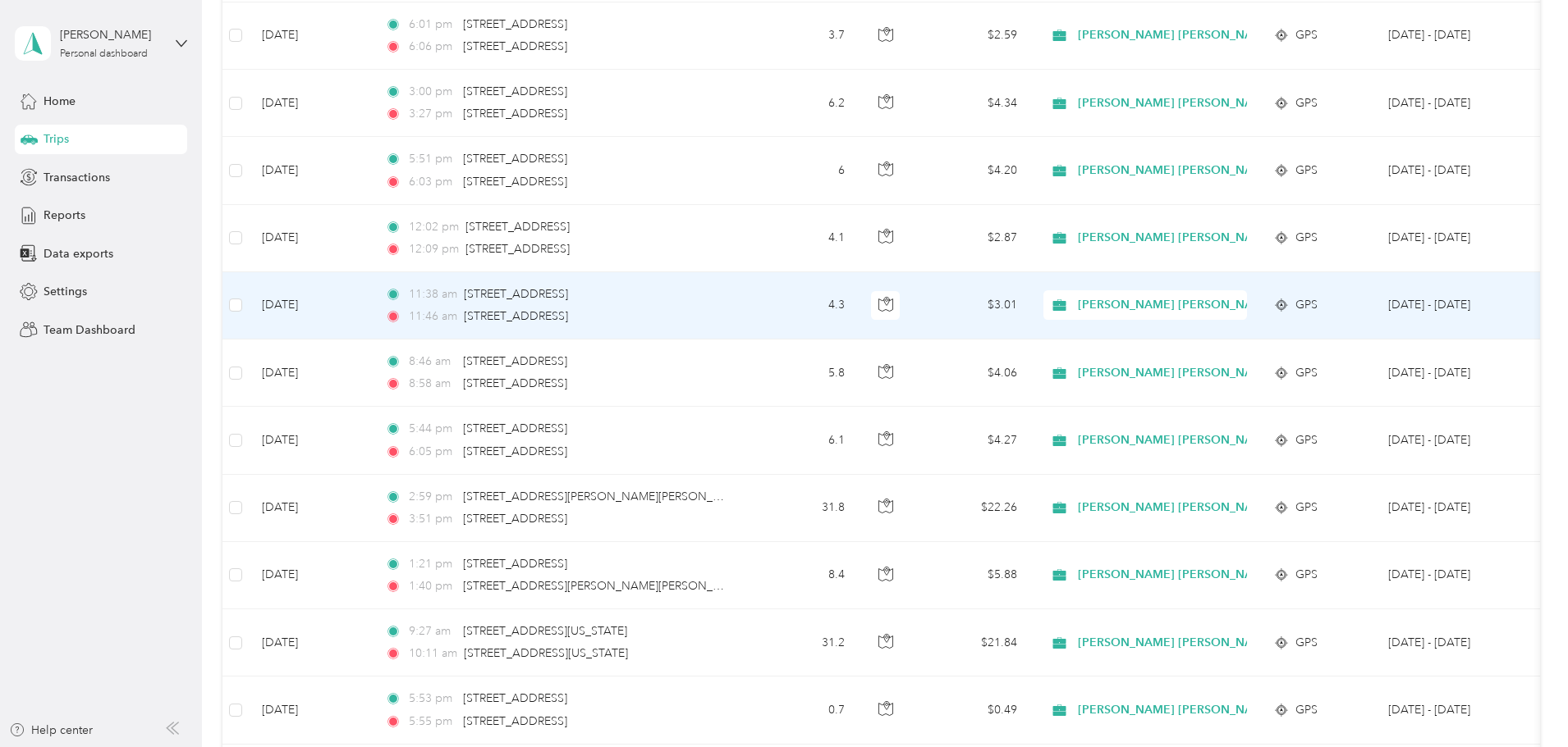
click at [1207, 308] on span "[PERSON_NAME] [PERSON_NAME] Family Agency" at bounding box center [1216, 305] width 278 height 18
click at [1228, 372] on body "[PERSON_NAME] Personal dashboard Home Trips Transactions Reports Data exports S…" at bounding box center [780, 373] width 1560 height 747
